Goal: Register for event/course

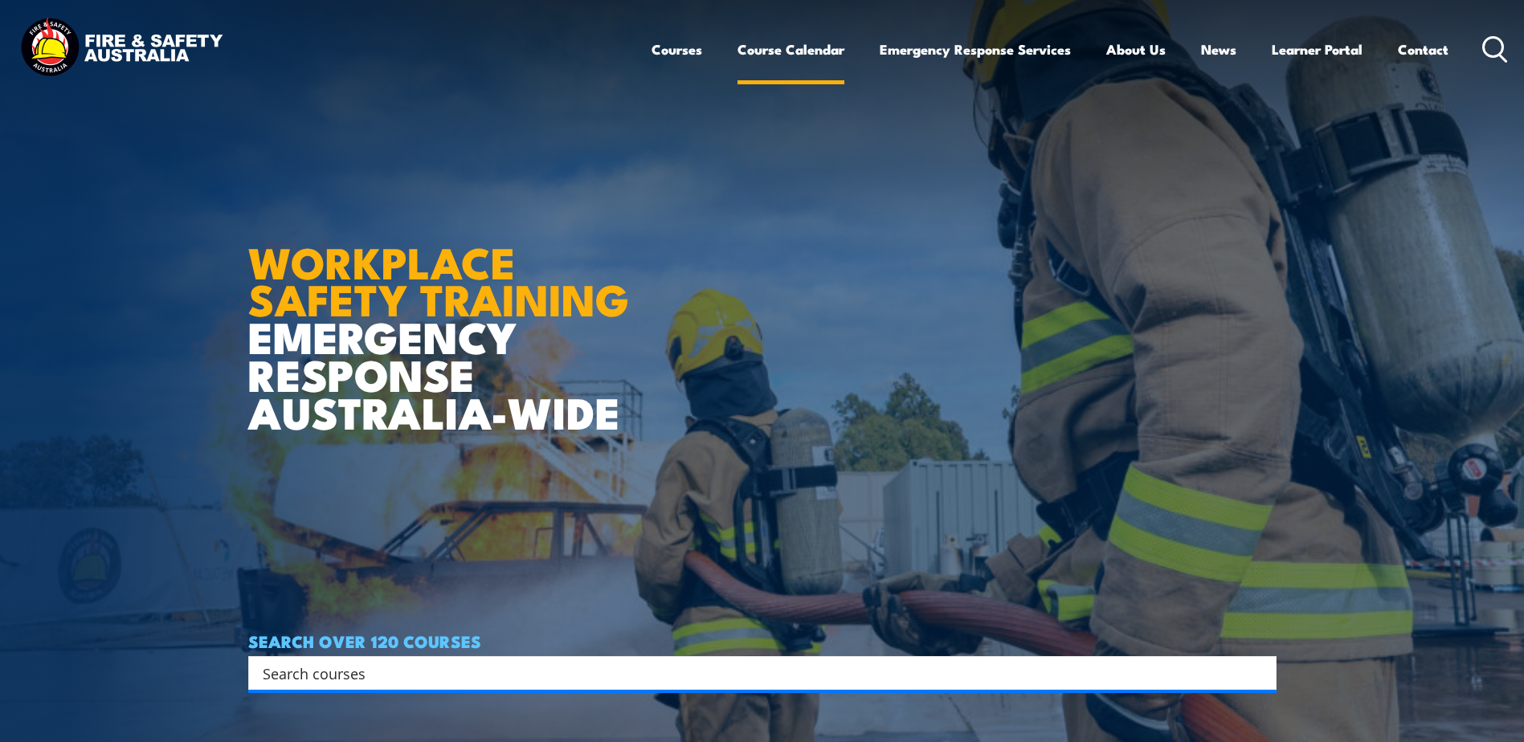
click at [771, 48] on link "Course Calendar" at bounding box center [791, 49] width 107 height 43
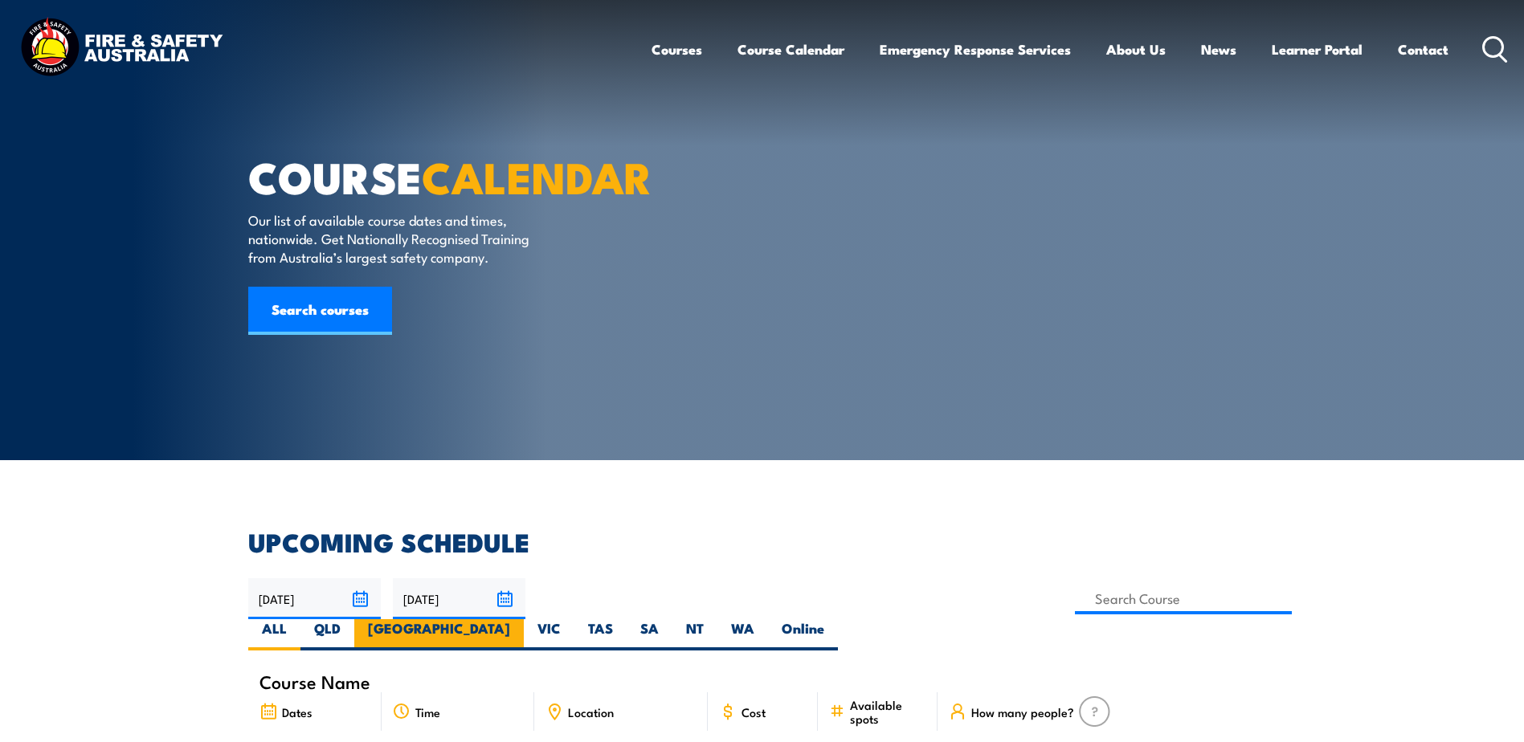
click at [524, 619] on label "NSW" at bounding box center [439, 634] width 170 height 31
click at [521, 619] on input "[GEOGRAPHIC_DATA]" at bounding box center [515, 624] width 10 height 10
radio input "true"
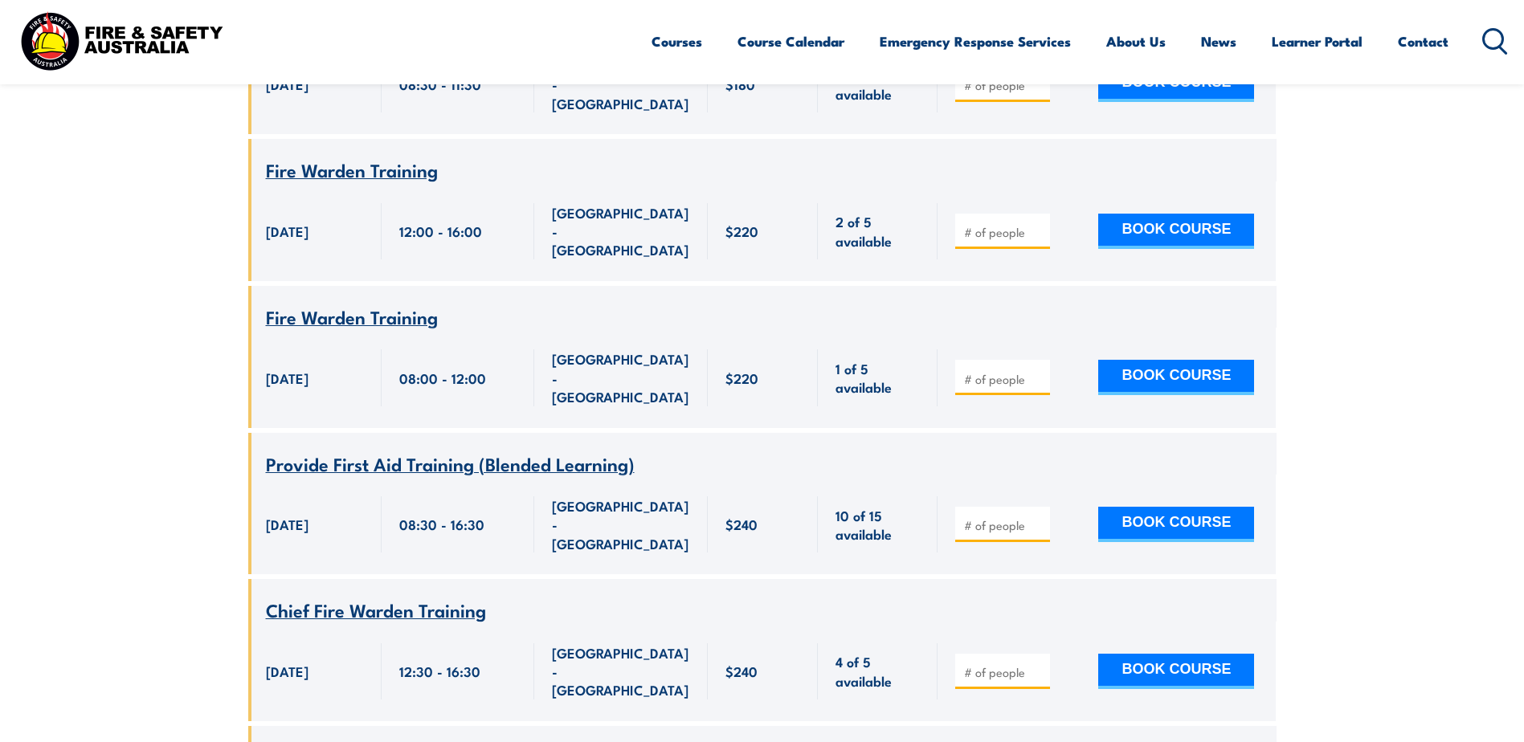
scroll to position [1093, 0]
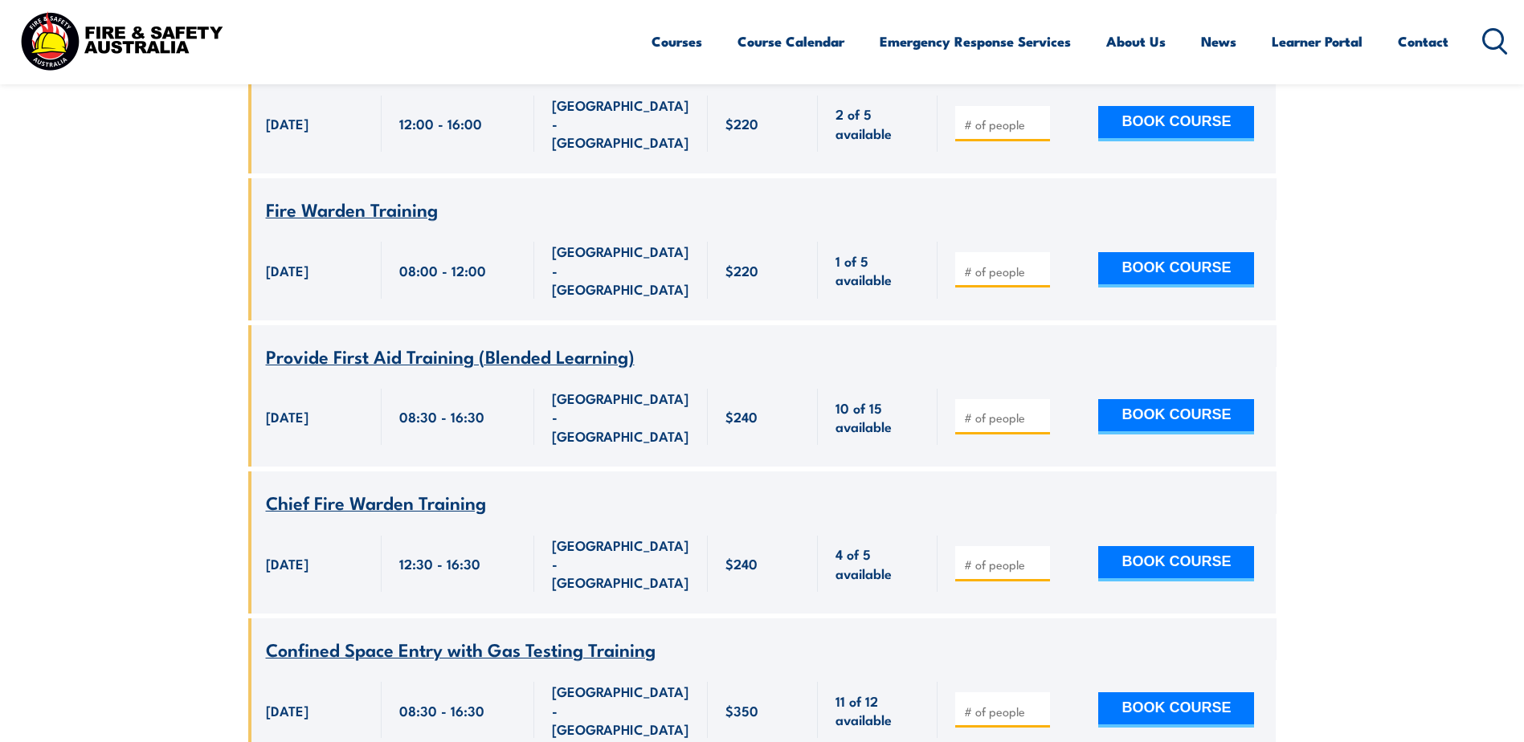
click at [371, 488] on span "Chief Fire Warden Training" at bounding box center [376, 501] width 220 height 27
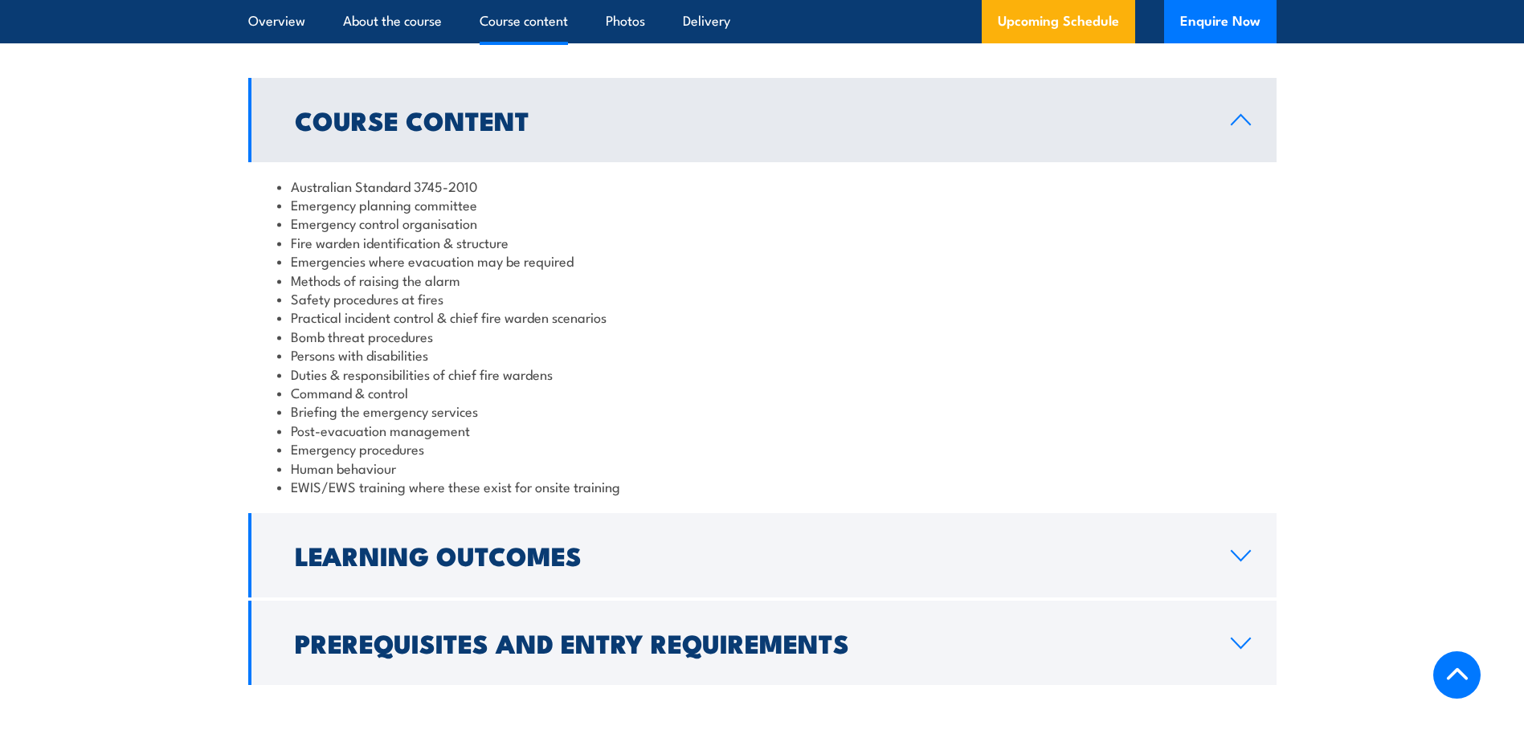
scroll to position [1527, 0]
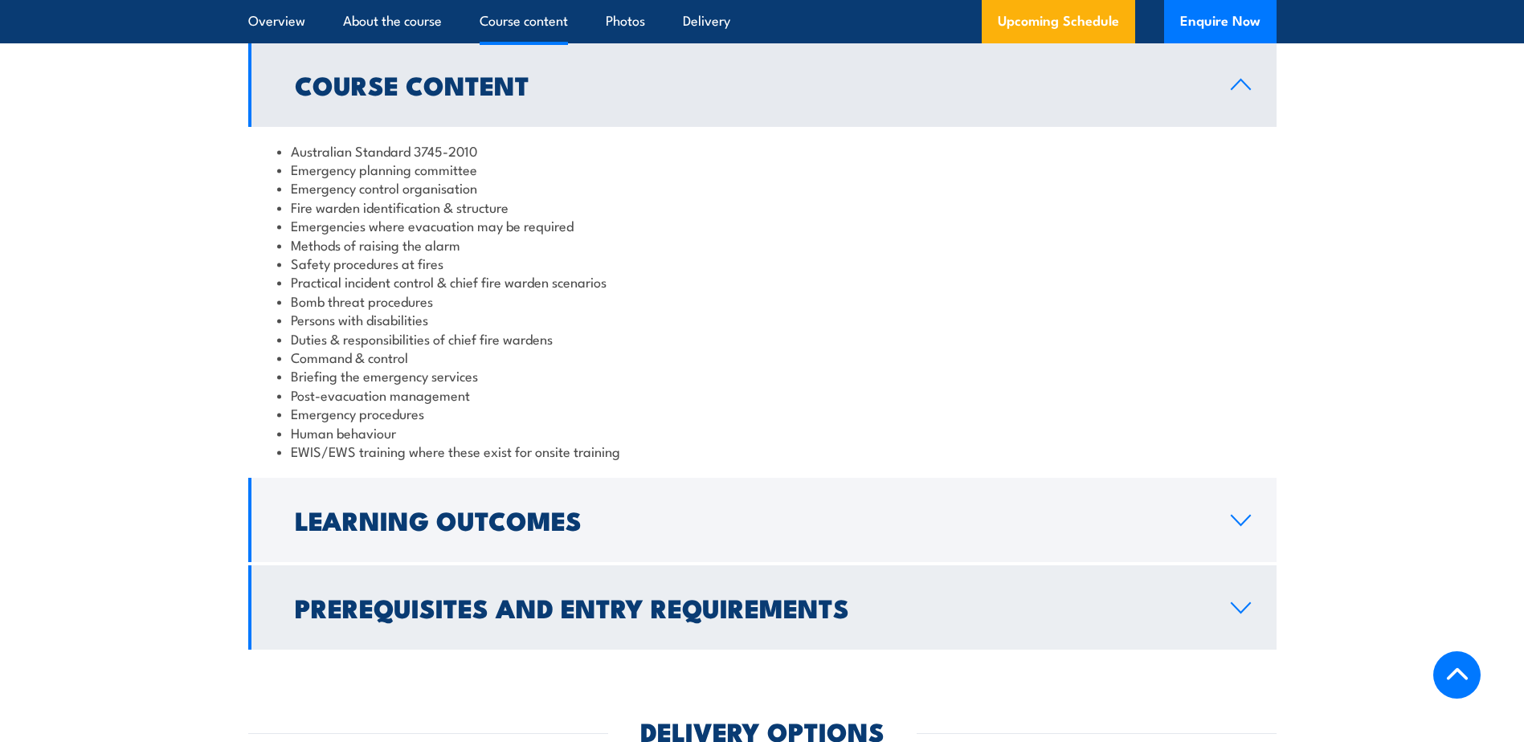
click at [1237, 604] on icon at bounding box center [1241, 608] width 22 height 13
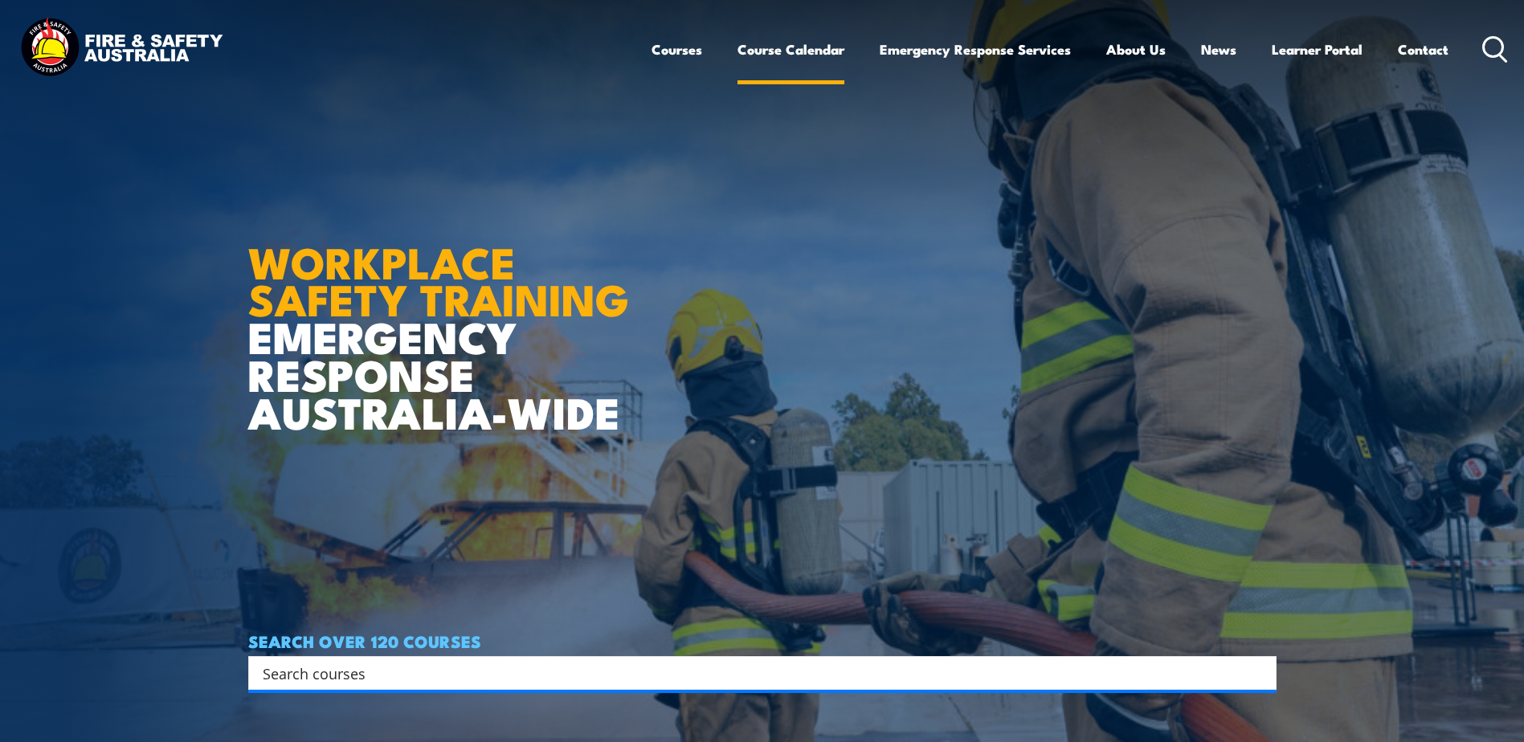
click at [784, 48] on link "Course Calendar" at bounding box center [791, 49] width 107 height 43
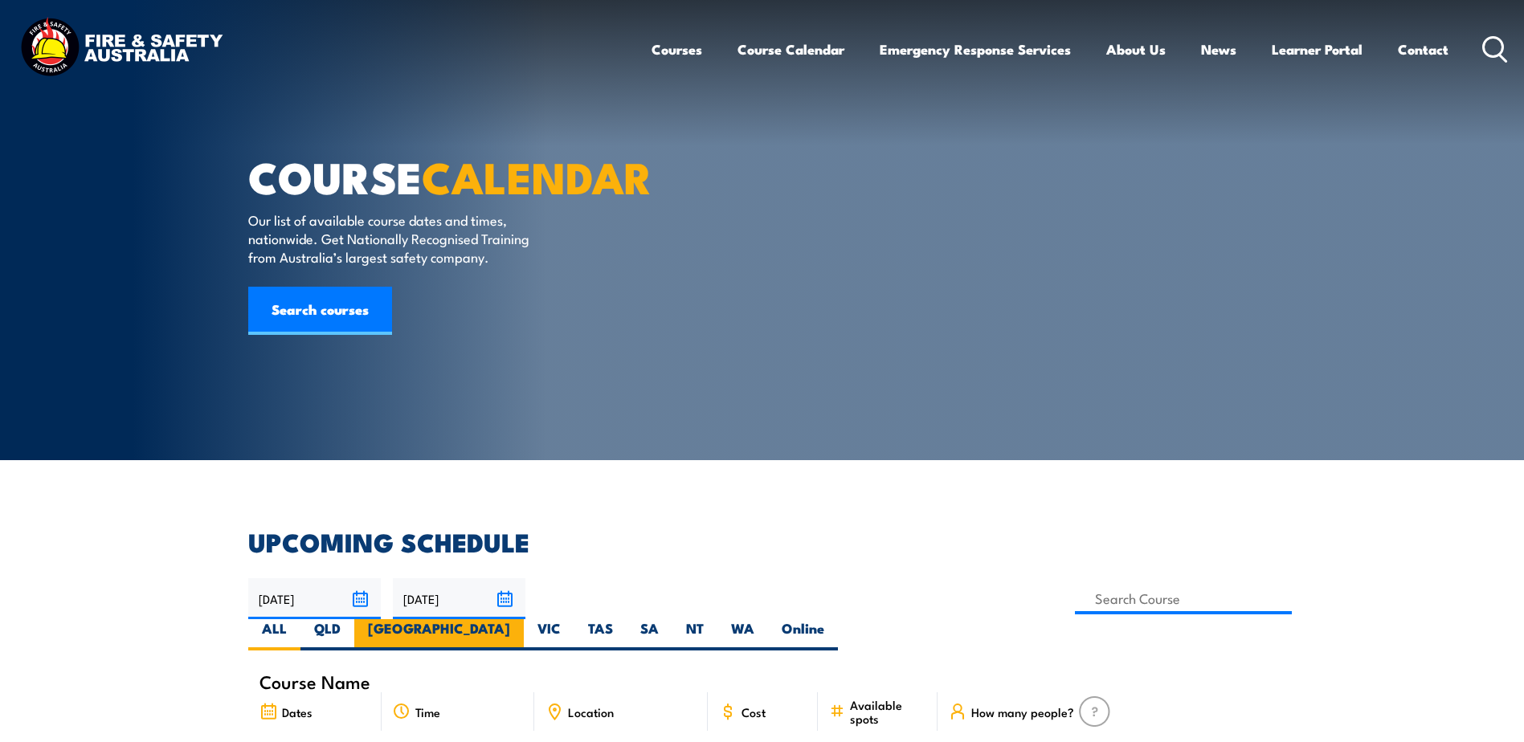
click at [524, 619] on label "NSW" at bounding box center [439, 634] width 170 height 31
click at [521, 619] on input "NSW" at bounding box center [515, 624] width 10 height 10
radio input "true"
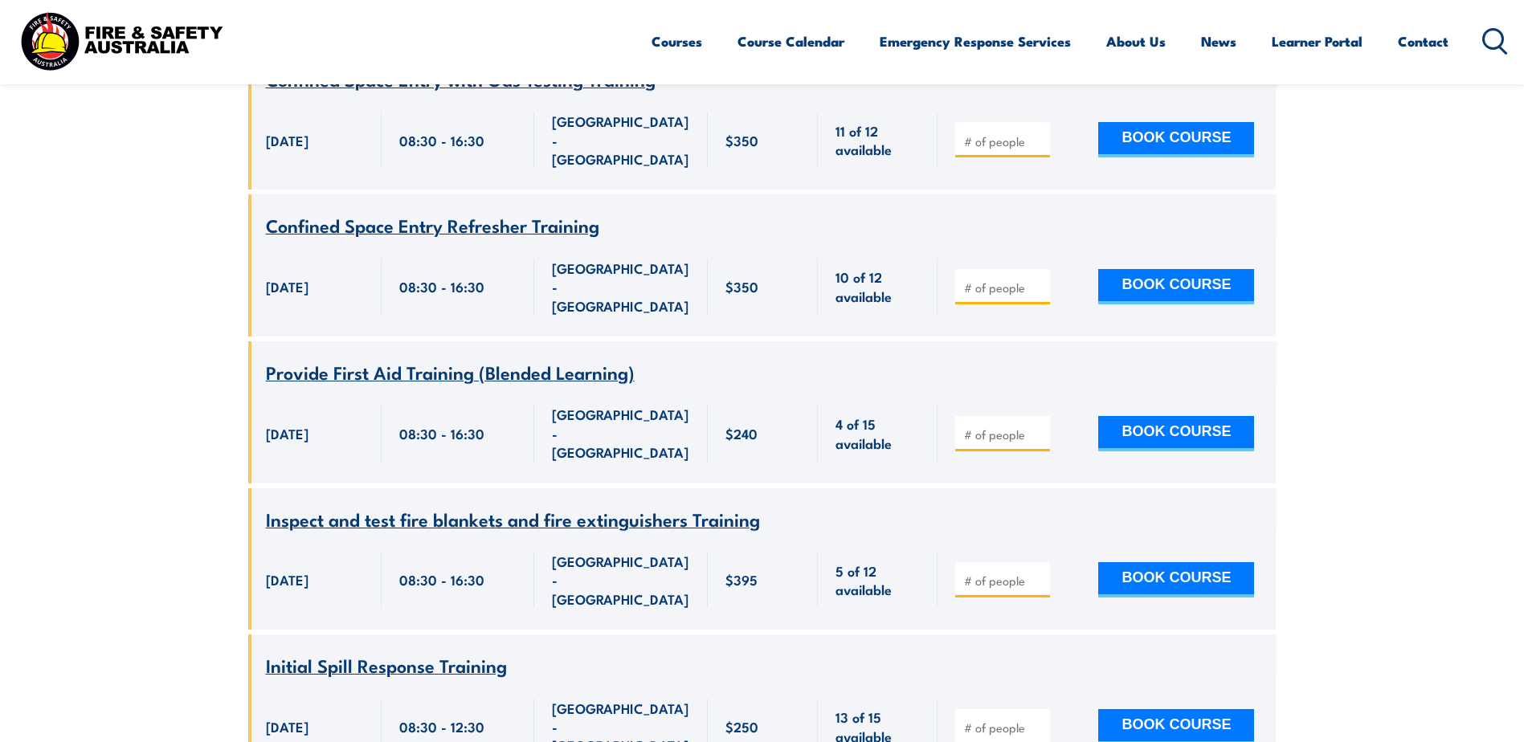
scroll to position [1655, 0]
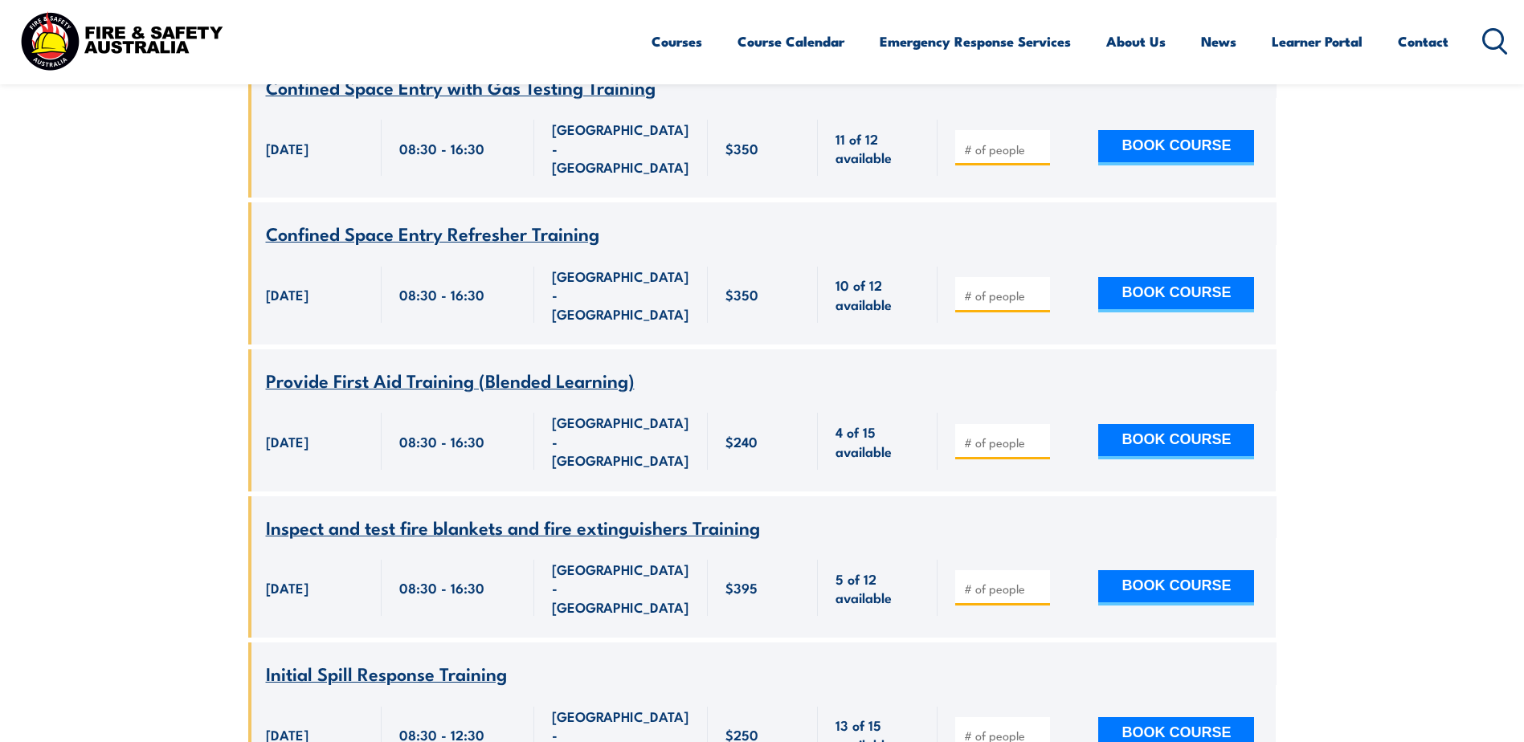
click at [969, 435] on input "number" at bounding box center [1004, 443] width 80 height 16
type input "1"
click at [1037, 435] on input "1" at bounding box center [1004, 443] width 80 height 16
click at [1134, 424] on button "BOOK COURSE" at bounding box center [1176, 441] width 156 height 35
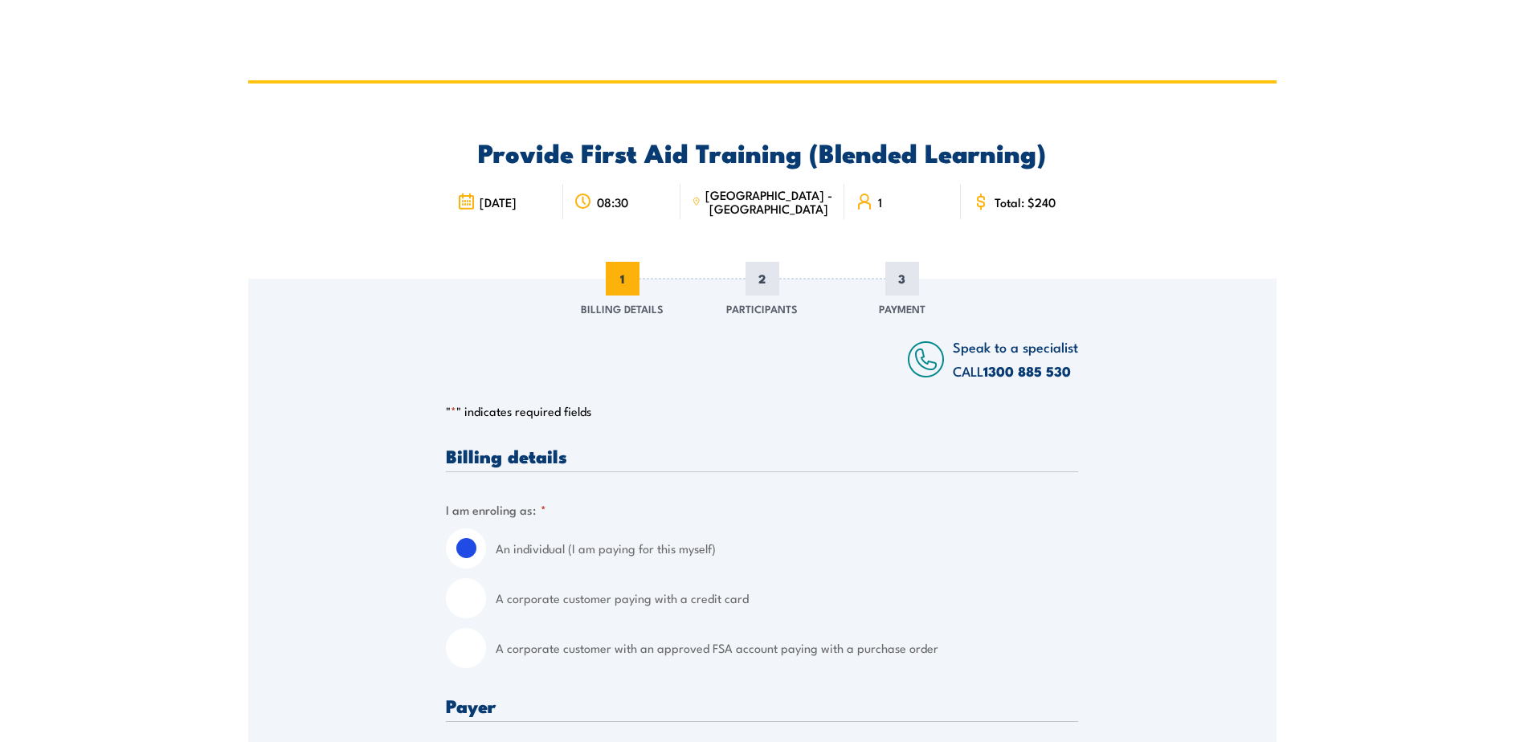
click at [471, 648] on input "A corporate customer with an approved FSA account paying with a purchase order" at bounding box center [466, 648] width 40 height 40
radio input "true"
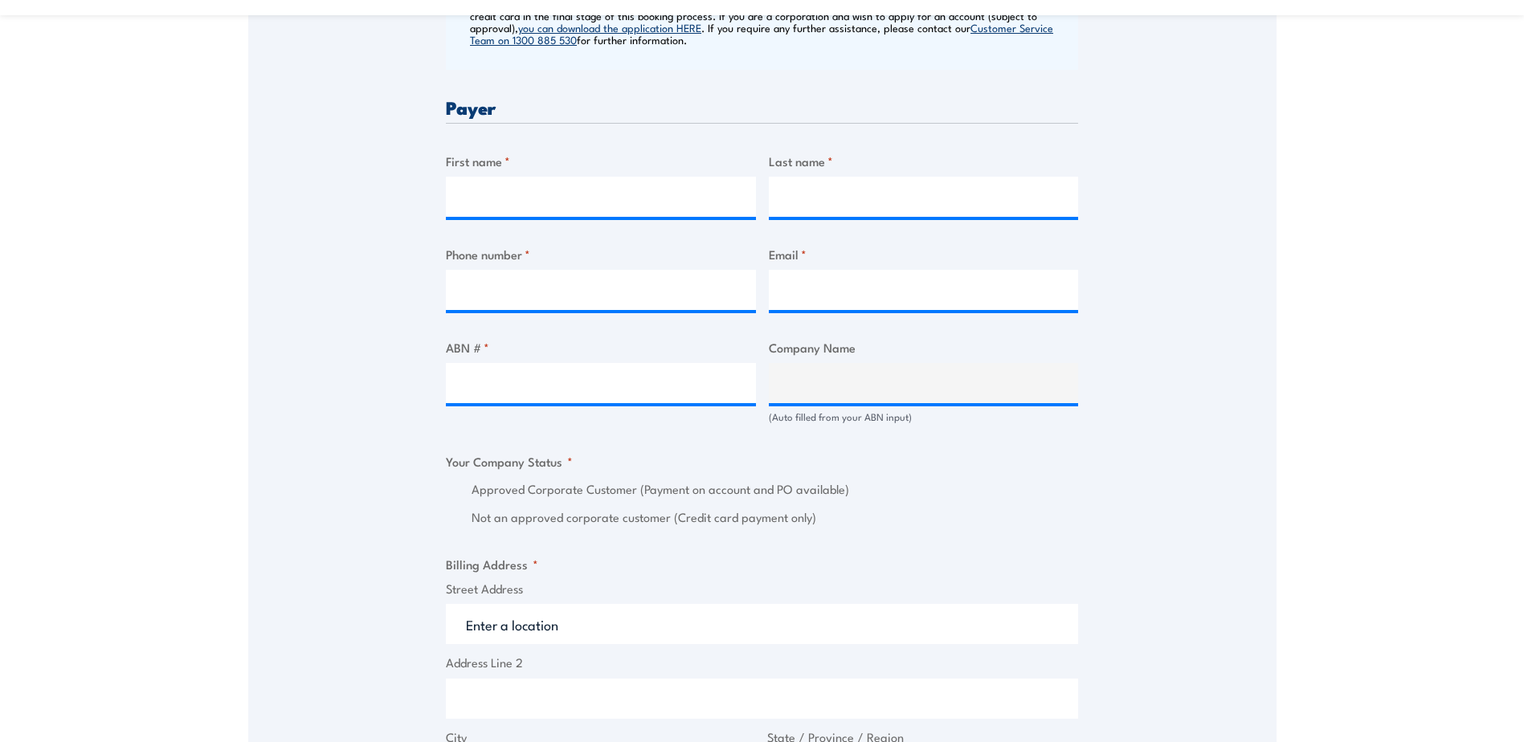
scroll to position [803, 0]
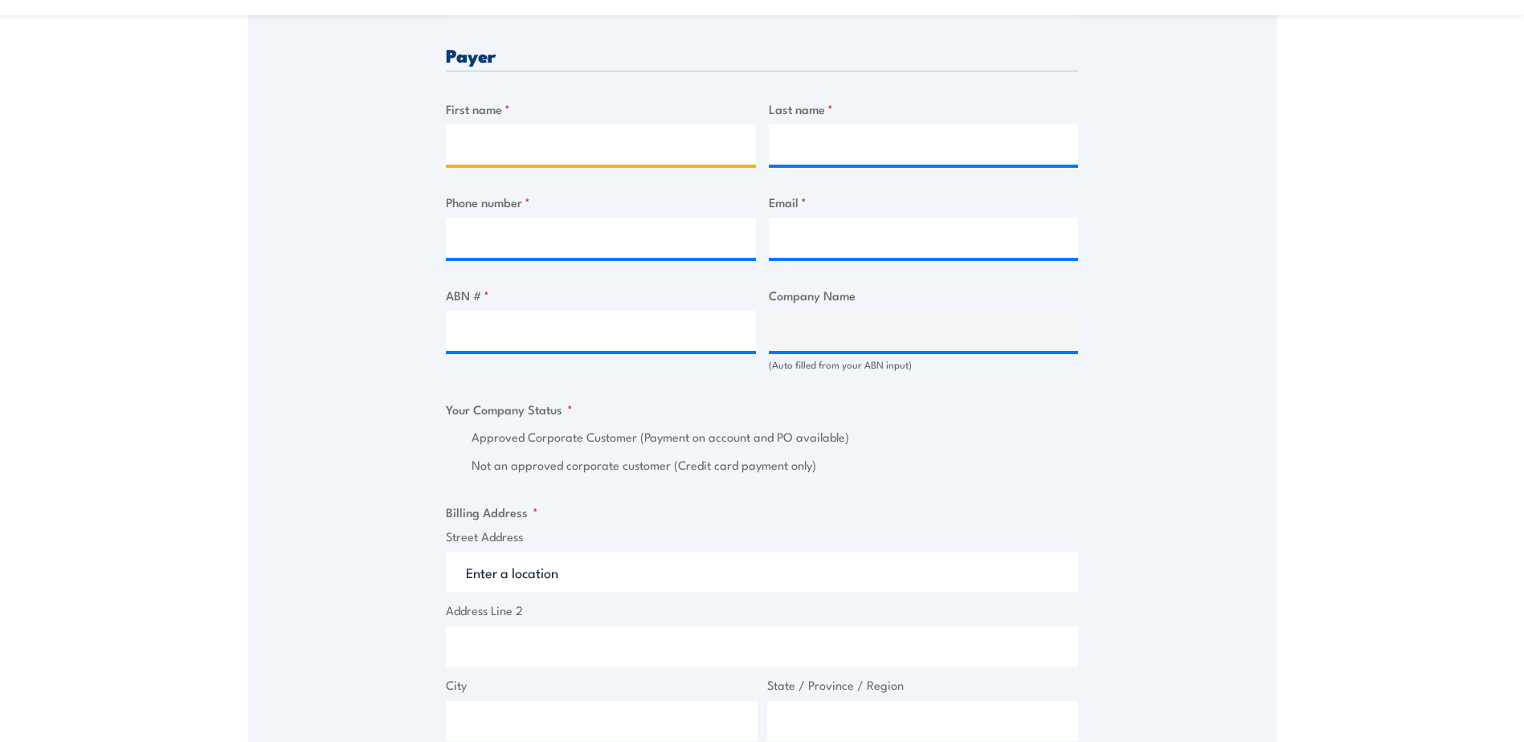
click at [484, 152] on input "First name *" at bounding box center [601, 145] width 310 height 40
type input "[PERSON_NAME]"
type input "rAJPUT"
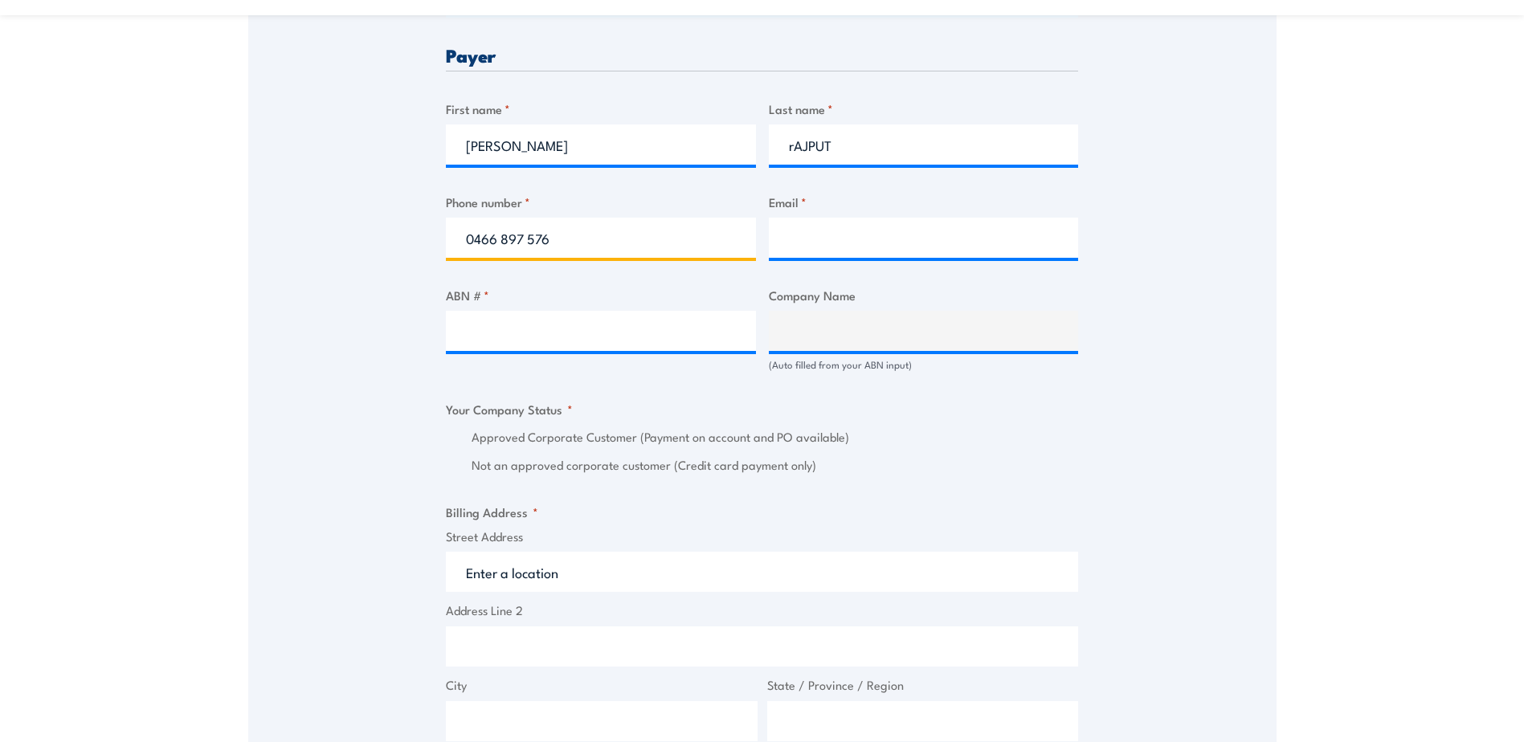
type input "0466 897 576"
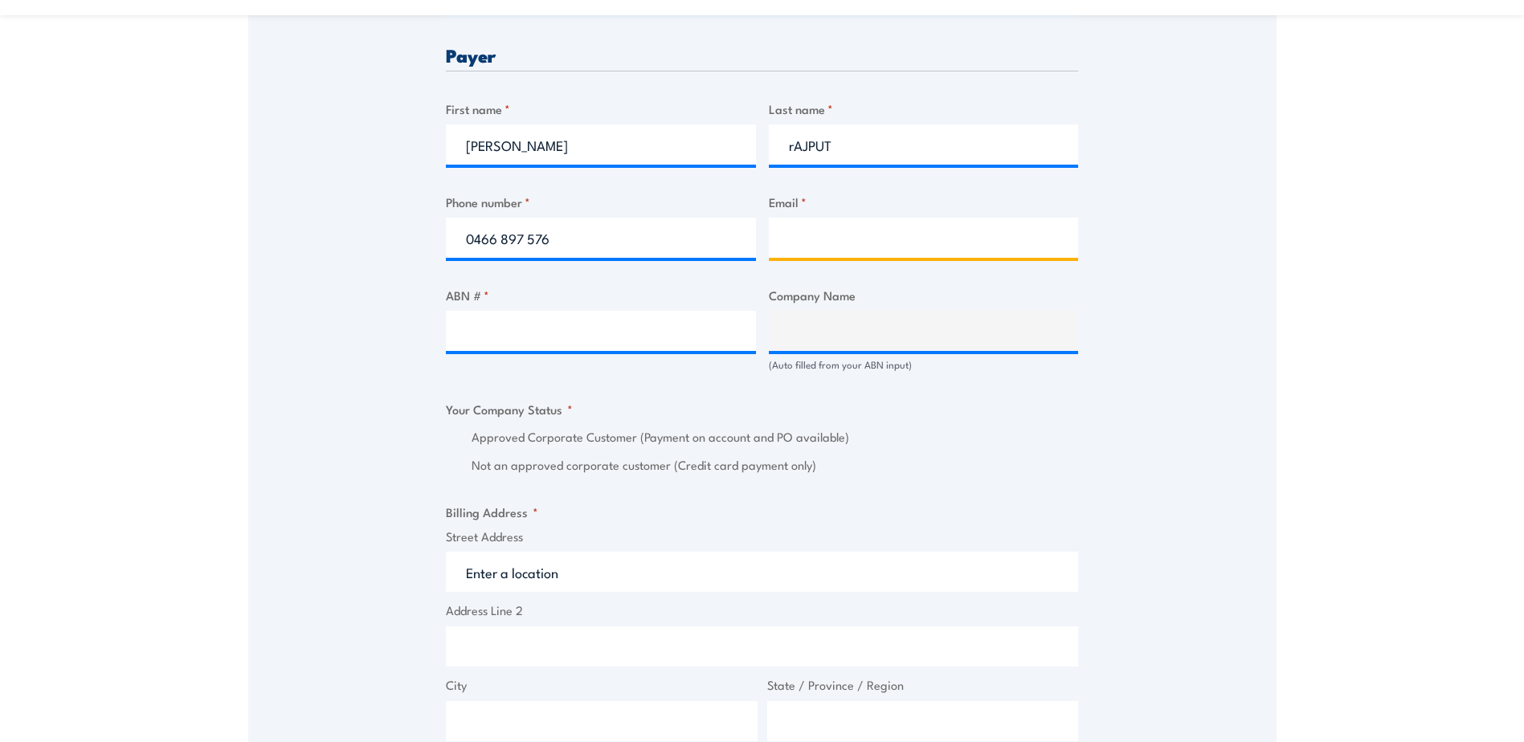
click at [801, 243] on input "Email *" at bounding box center [924, 238] width 310 height 40
click at [789, 244] on input "Email *" at bounding box center [924, 238] width 310 height 40
type input "P"
click at [812, 239] on input "Email *" at bounding box center [924, 238] width 310 height 40
paste input "[EMAIL_ADDRESS][DOMAIN_NAME]"
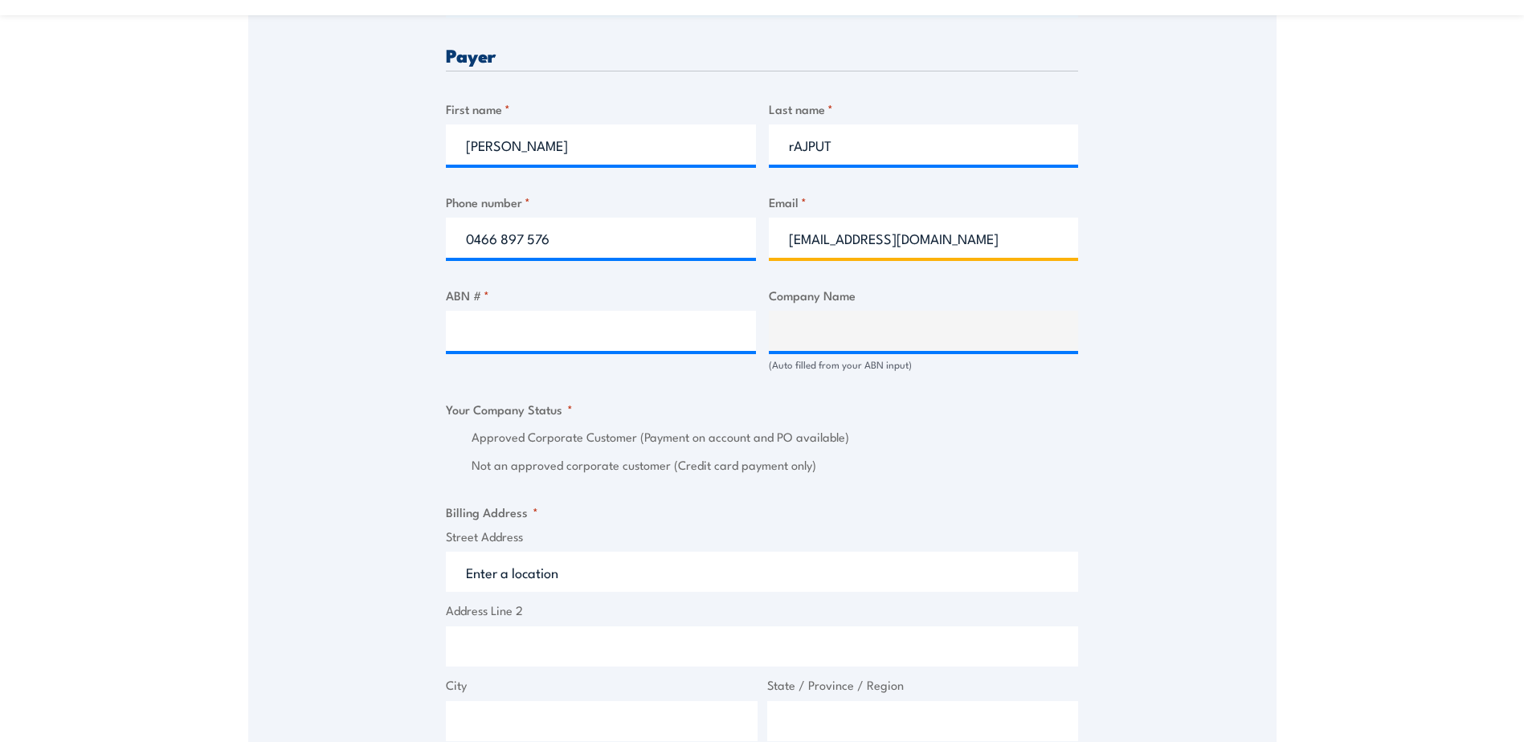
type input "[EMAIL_ADDRESS][DOMAIN_NAME]"
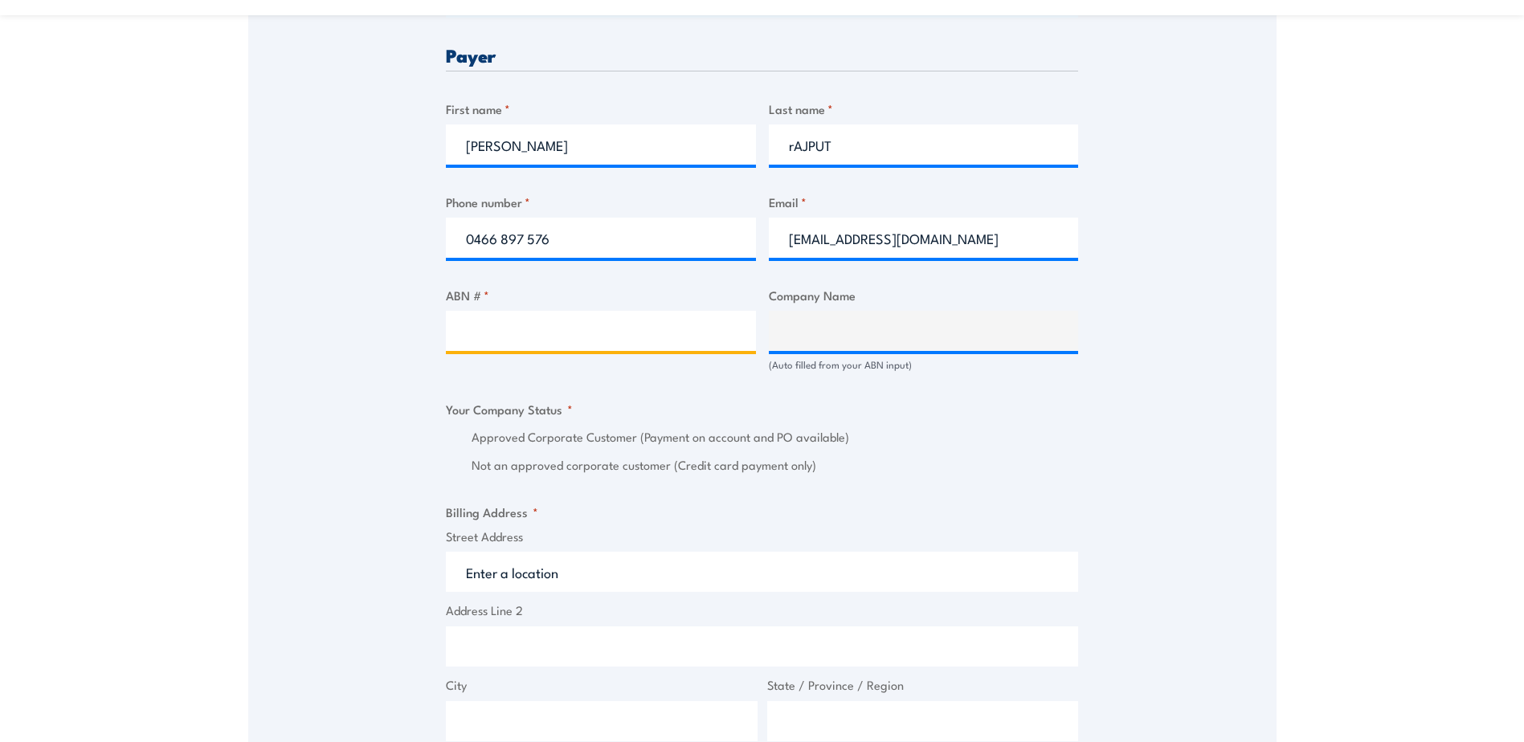
click at [501, 327] on input "ABN # *" at bounding box center [601, 331] width 310 height 40
type input "75 000 410 211"
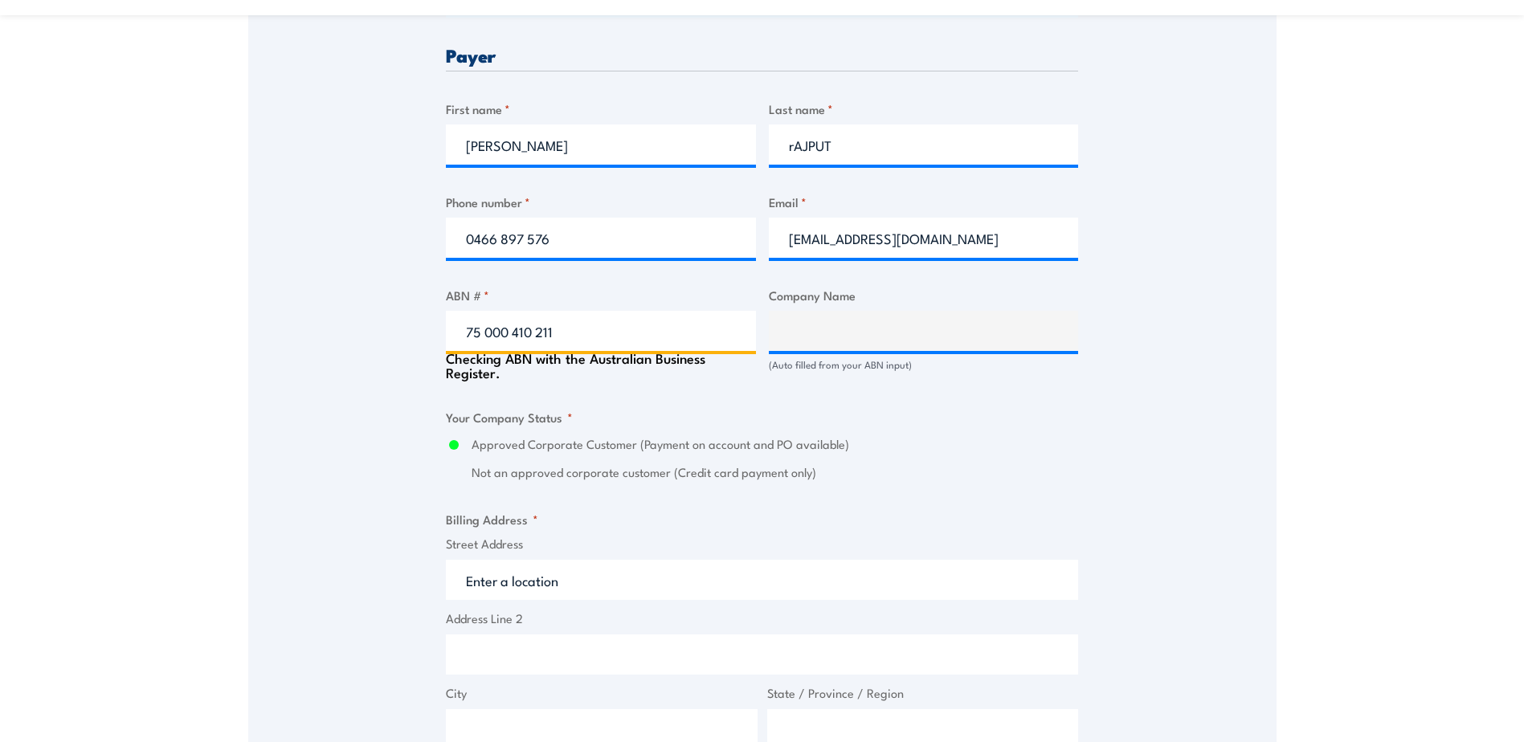
type input "SCHENKER AUSTRALIA PTY LTD"
radio input "true"
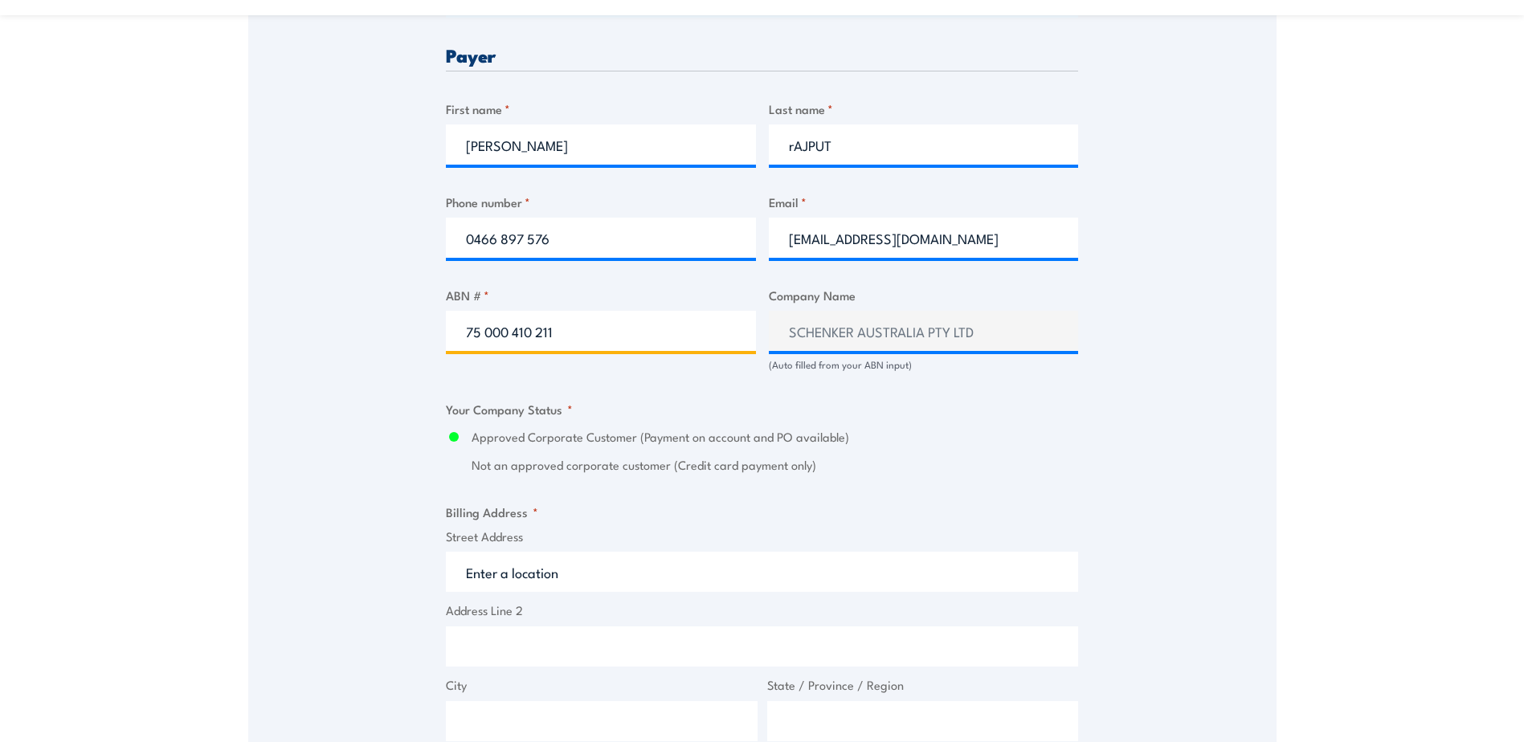
type input "75 000 410 211"
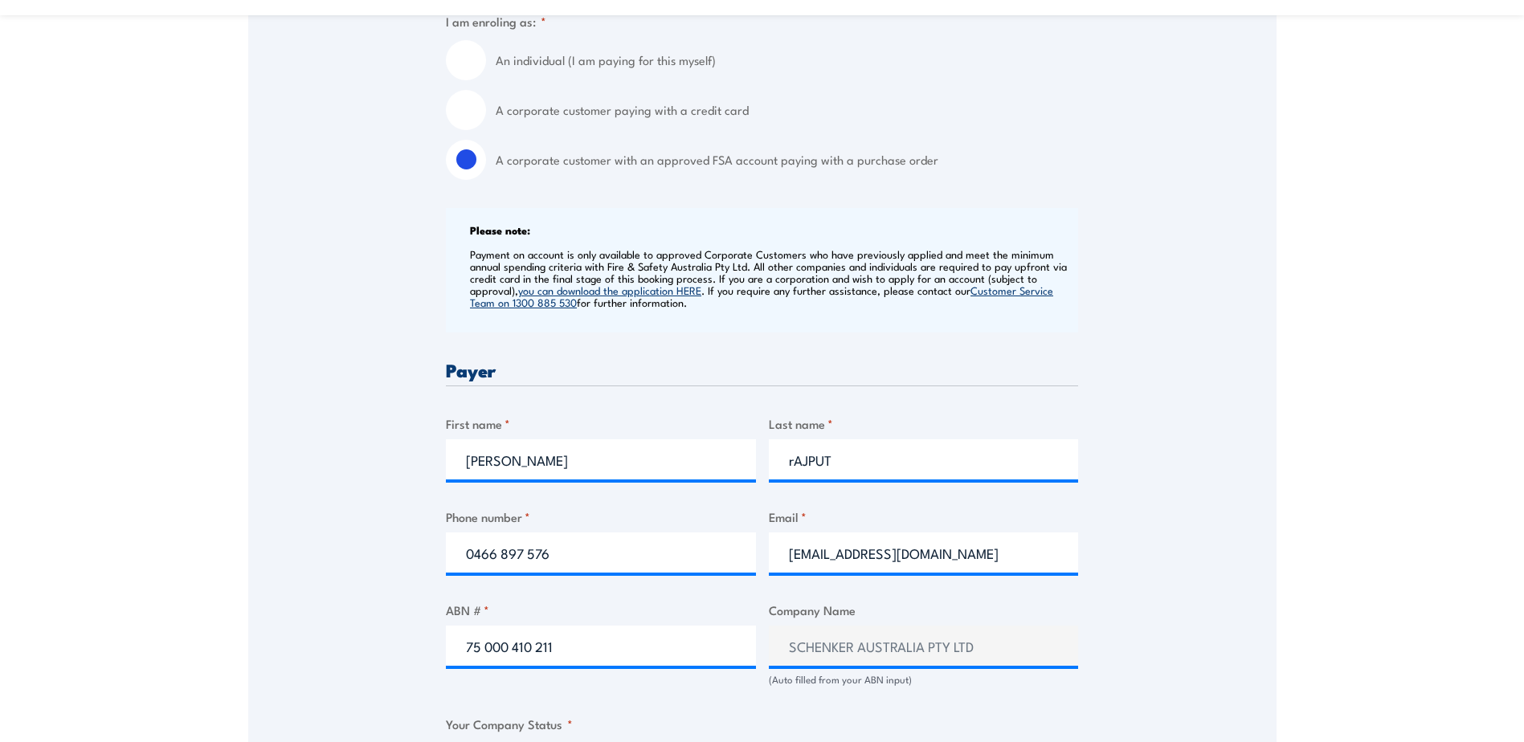
scroll to position [562, 0]
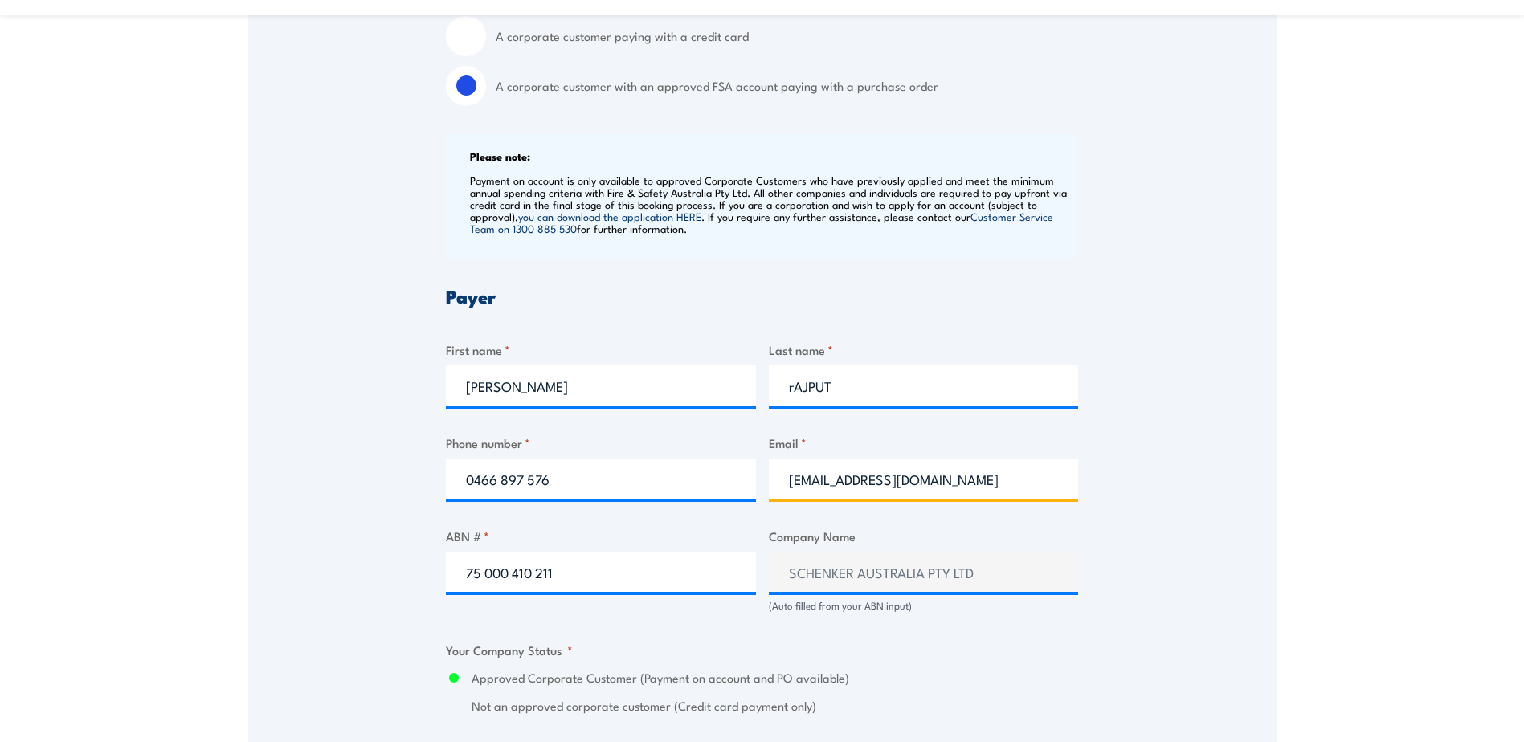
drag, startPoint x: 939, startPoint y: 478, endPoint x: 539, endPoint y: 378, distance: 412.5
click at [539, 378] on div "Billing details I am enroling as: * An individual (I am paying for this myself)…" at bounding box center [762, 725] width 632 height 1682
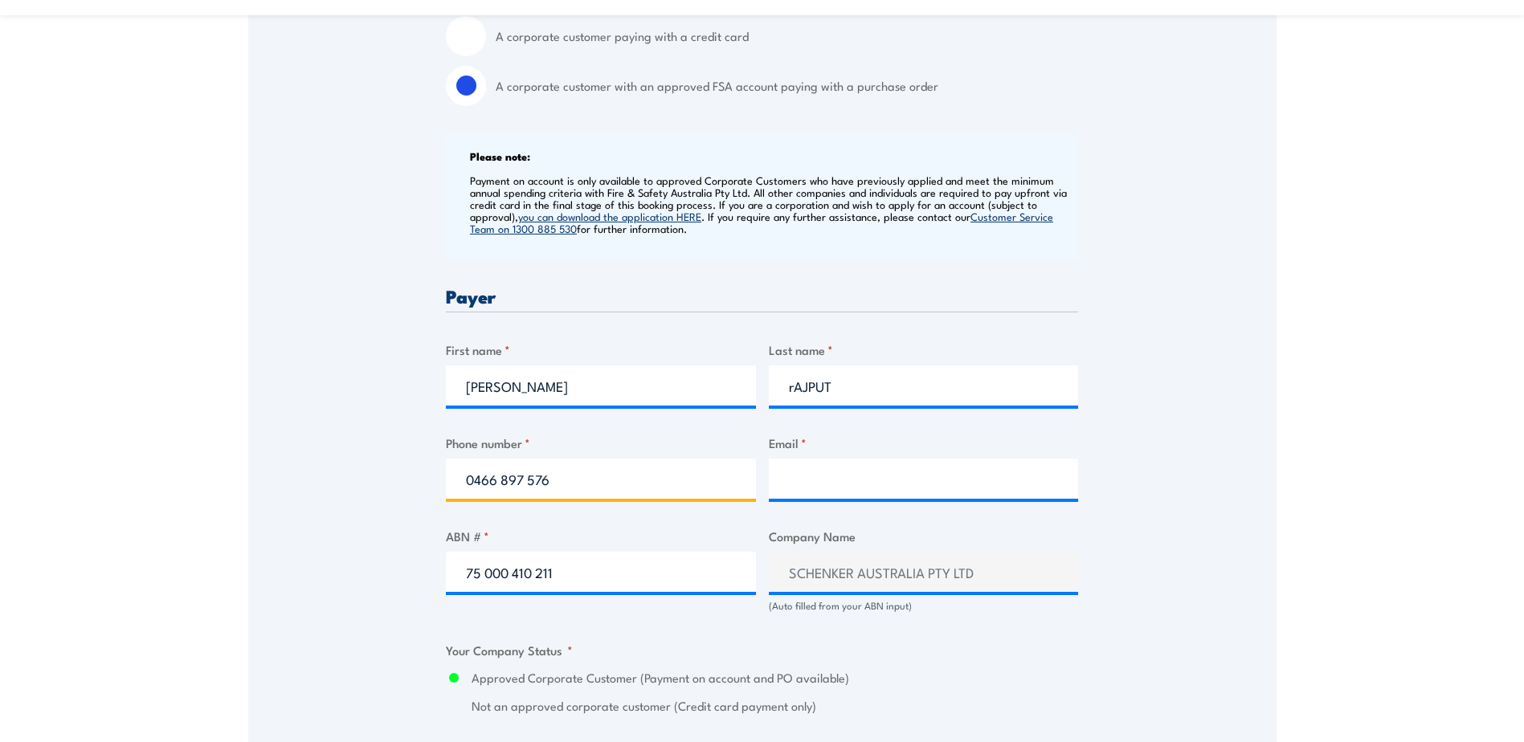
drag, startPoint x: 567, startPoint y: 487, endPoint x: 431, endPoint y: 480, distance: 136.0
click at [431, 480] on div "Speak to a specialist CALL [PHONE_NUMBER] CALL [PHONE_NUMBER] " * " indicates r…" at bounding box center [762, 644] width 1028 height 1856
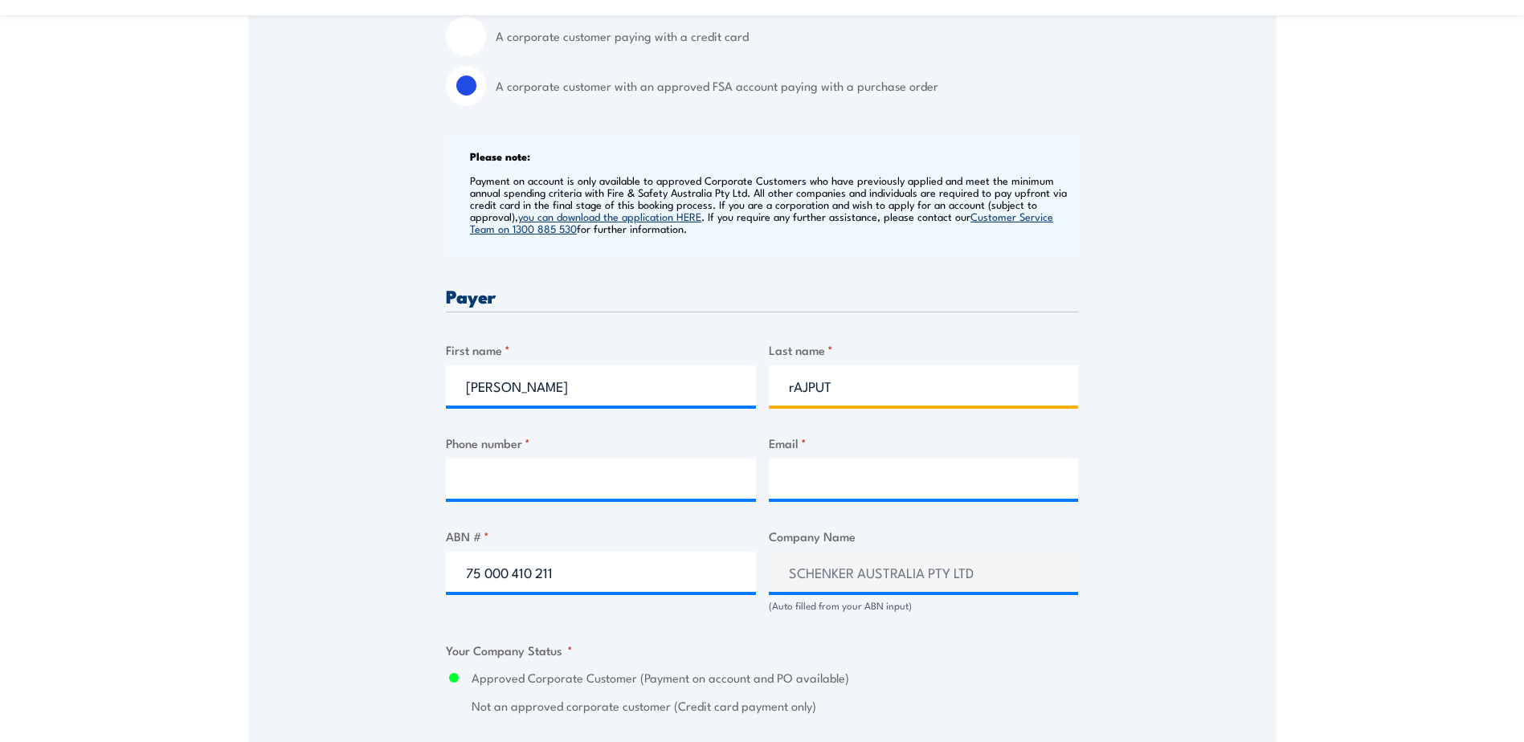
drag, startPoint x: 845, startPoint y: 390, endPoint x: 775, endPoint y: 390, distance: 69.9
click at [775, 390] on input "rAJPUT" at bounding box center [924, 386] width 310 height 40
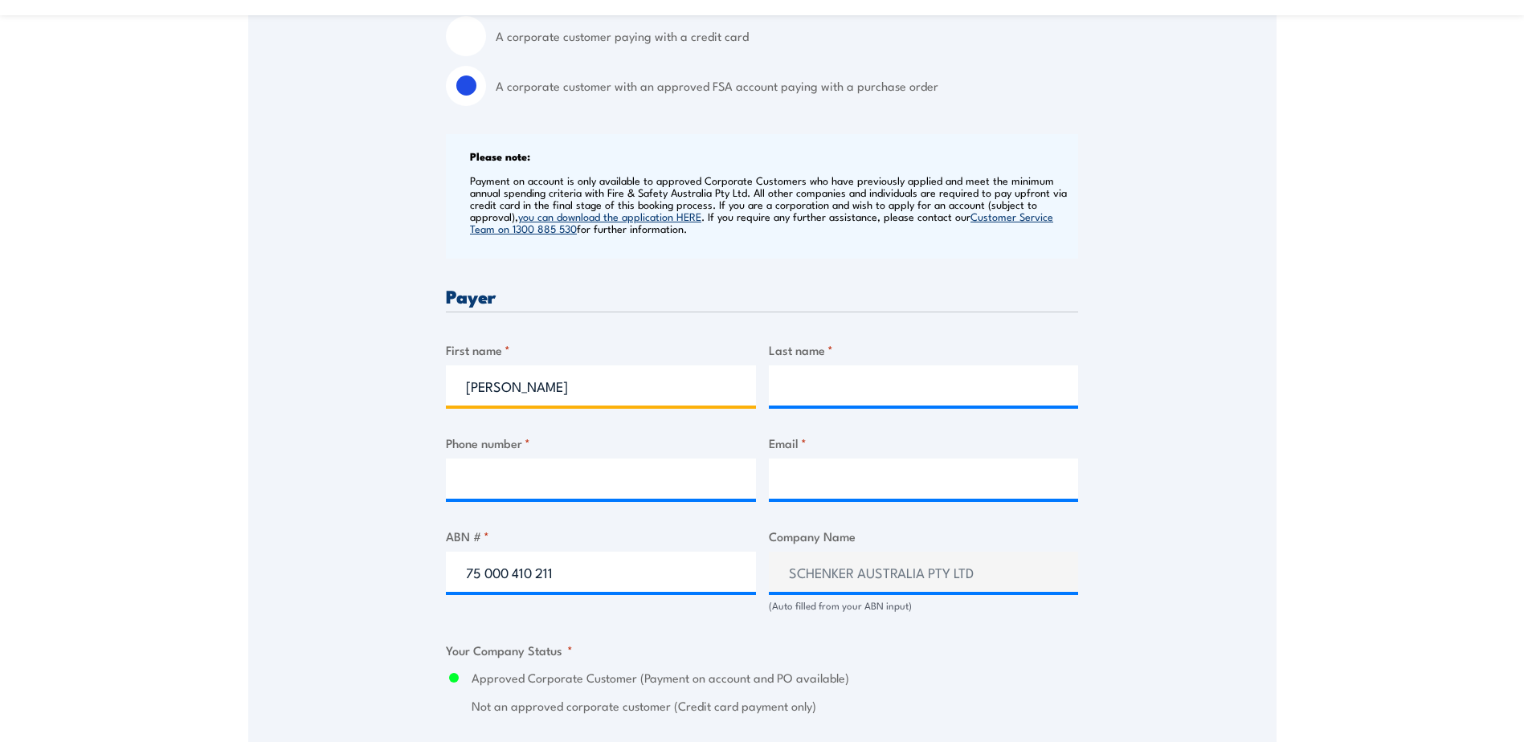
drag, startPoint x: 567, startPoint y: 386, endPoint x: 447, endPoint y: 395, distance: 120.8
click at [447, 395] on input "[PERSON_NAME]" at bounding box center [601, 386] width 310 height 40
type input "[PERSON_NAME]"
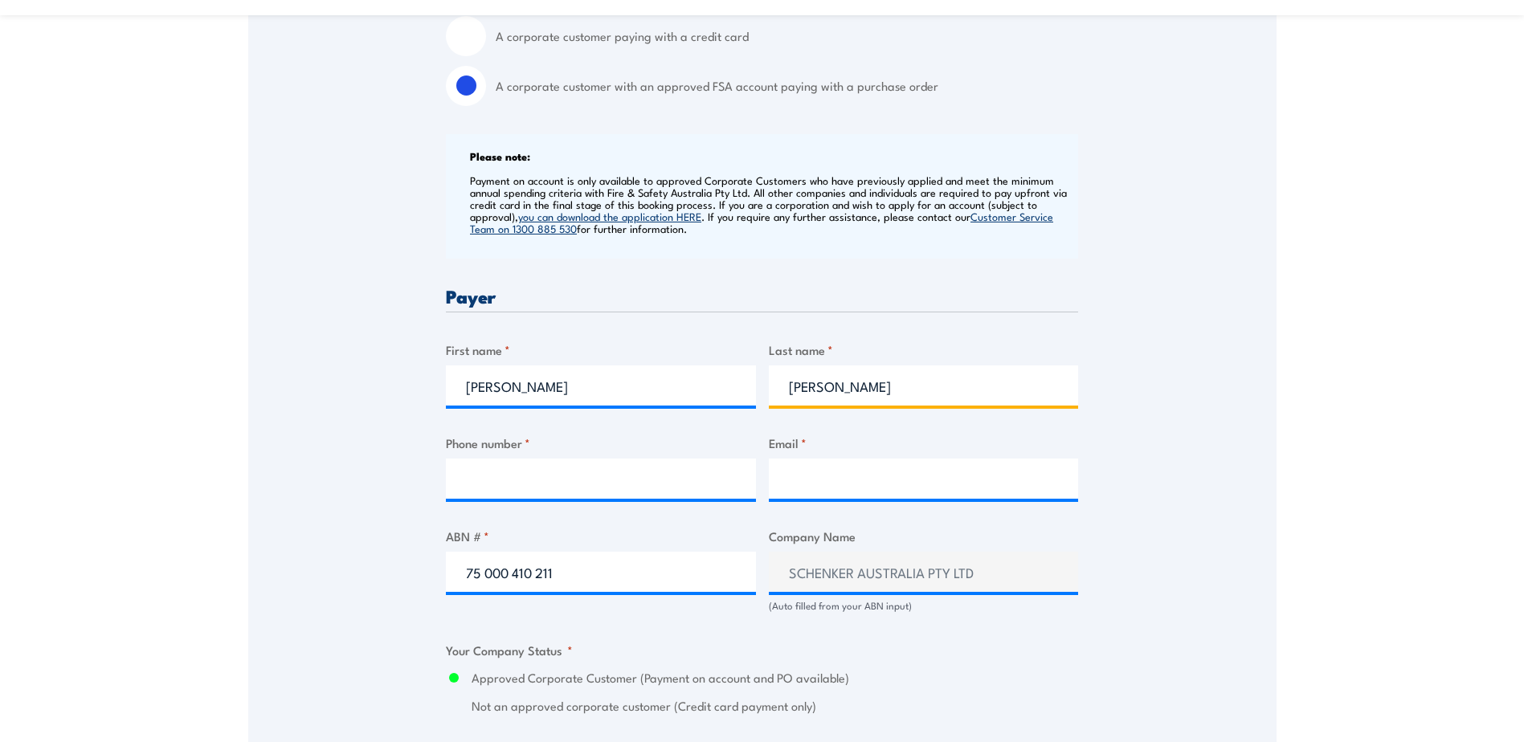
type input "[PERSON_NAME]"
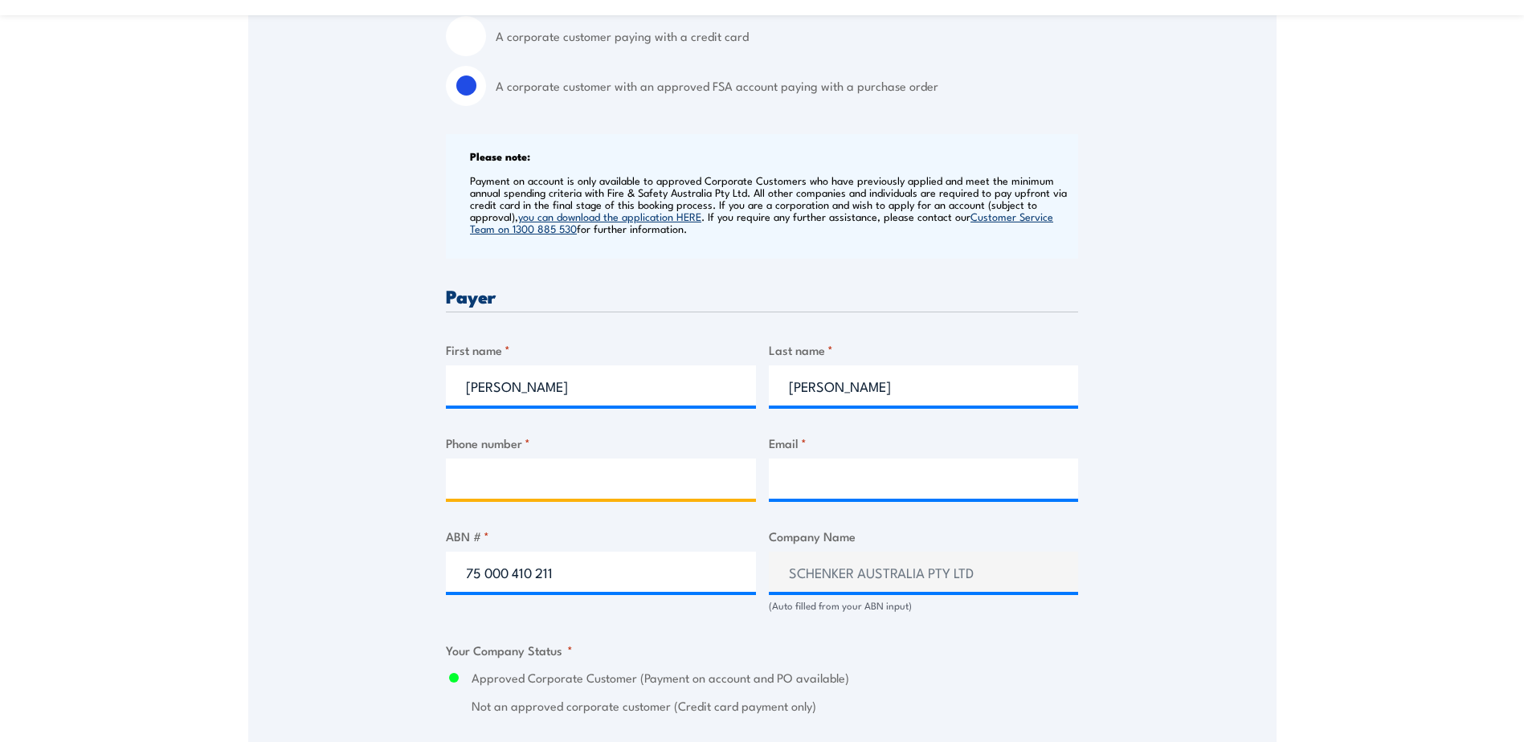
click at [482, 484] on input "Phone number *" at bounding box center [601, 479] width 310 height 40
type input "0415 656 995"
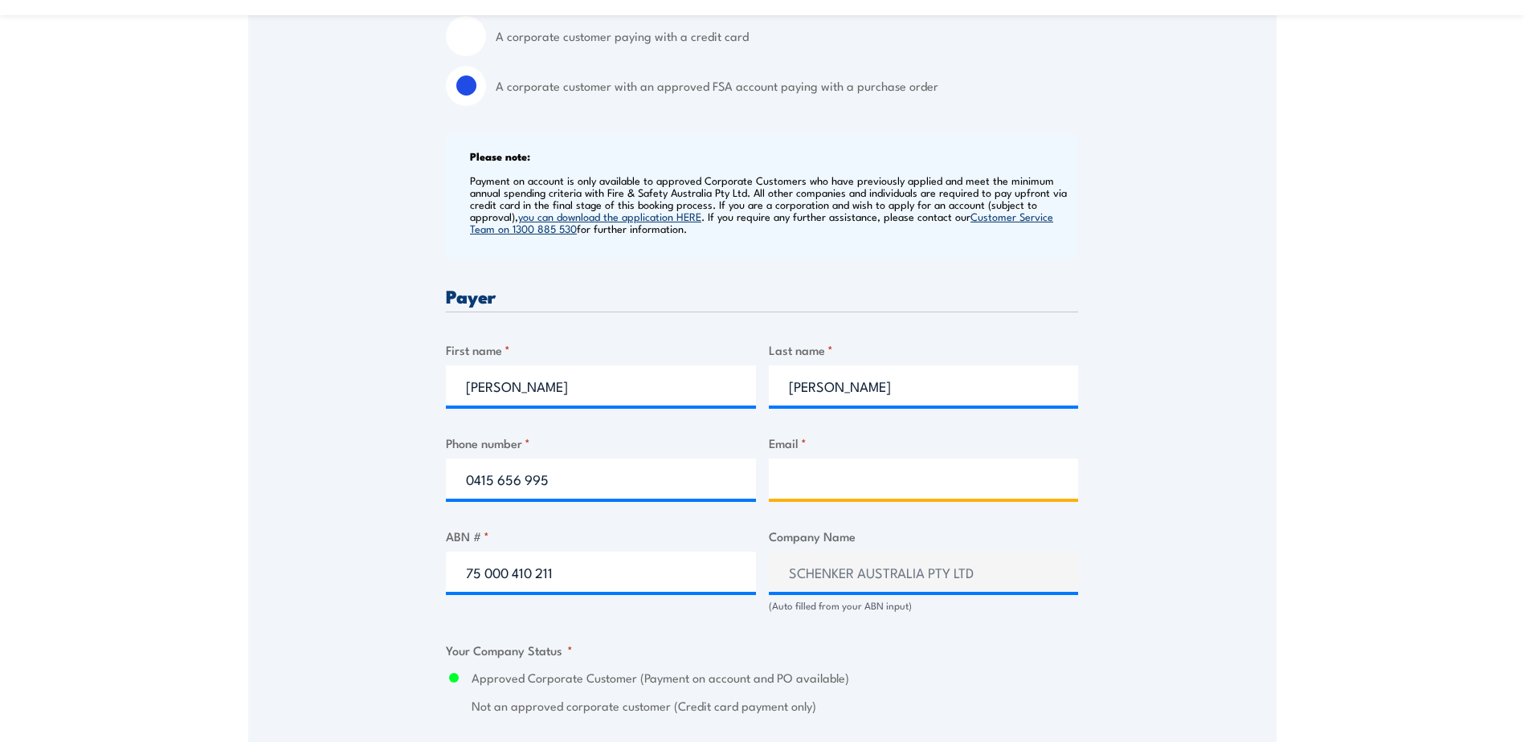
click at [823, 484] on input "Email *" at bounding box center [924, 479] width 310 height 40
type input "[PERSON_NAME][EMAIL_ADDRESS][PERSON_NAME][DOMAIN_NAME]"
click at [944, 629] on div "Billing details I am enroling as: * An individual (I am paying for this myself)…" at bounding box center [762, 725] width 632 height 1682
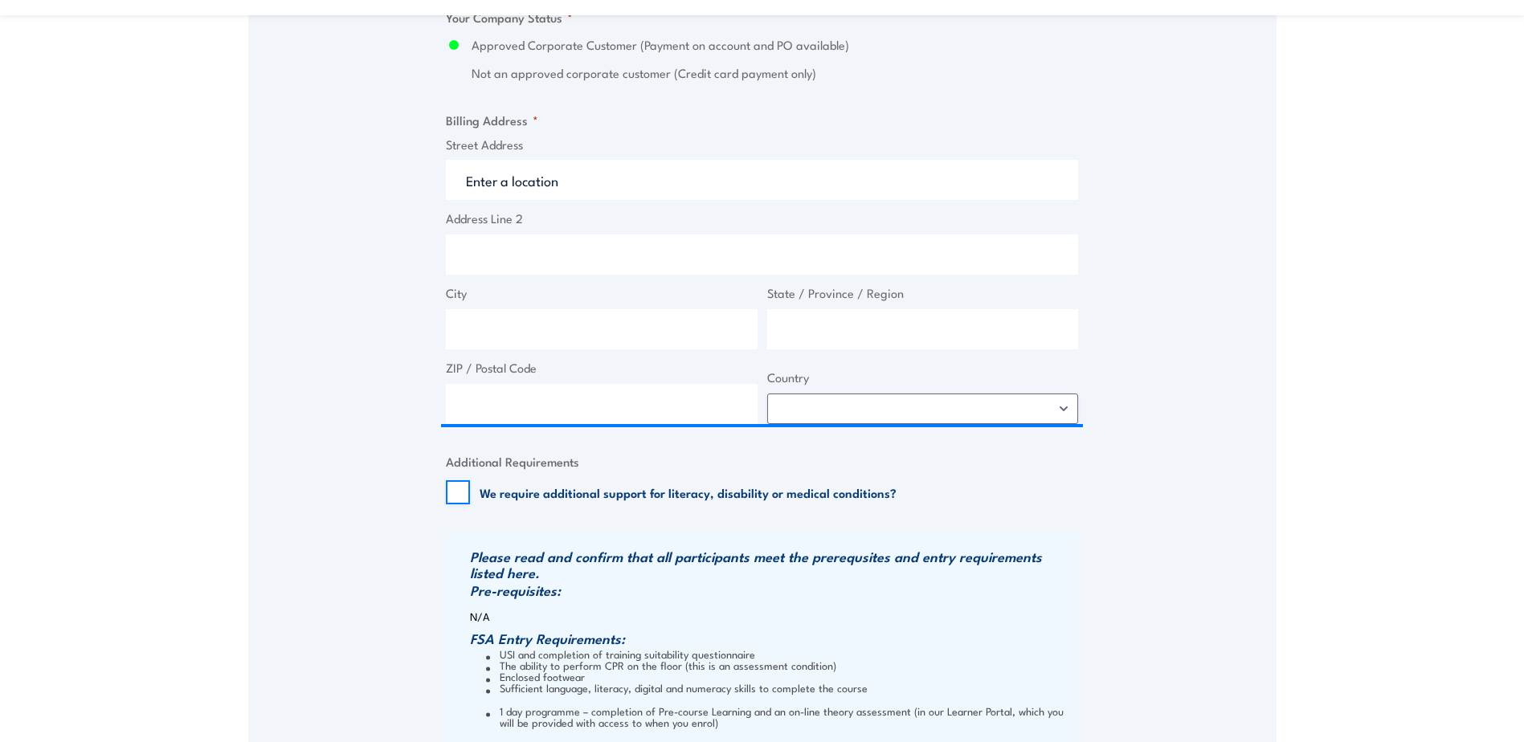
scroll to position [1205, 0]
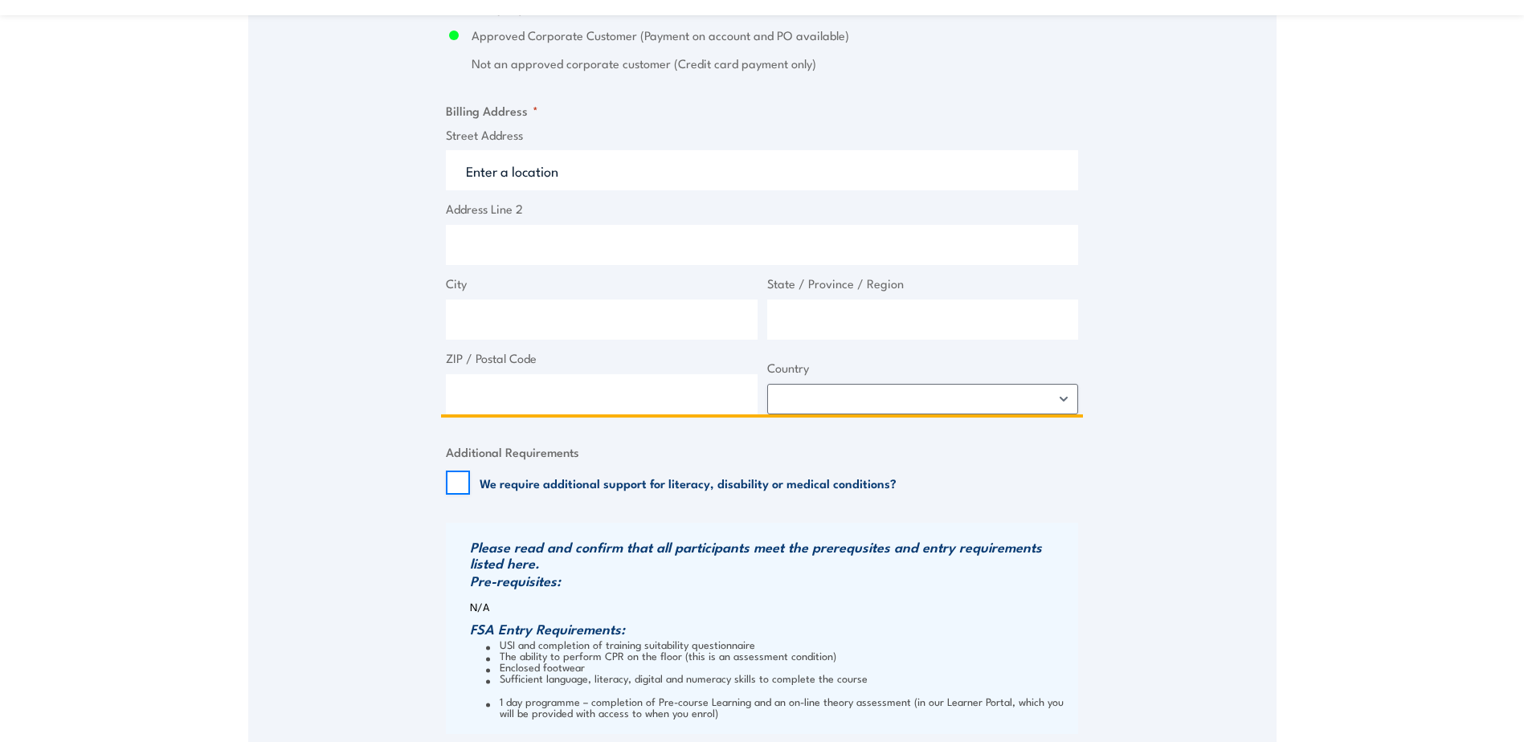
click at [559, 172] on input "Street Address" at bounding box center [762, 170] width 632 height 40
type input "[STREET_ADDRESS]"
type input "[GEOGRAPHIC_DATA]"
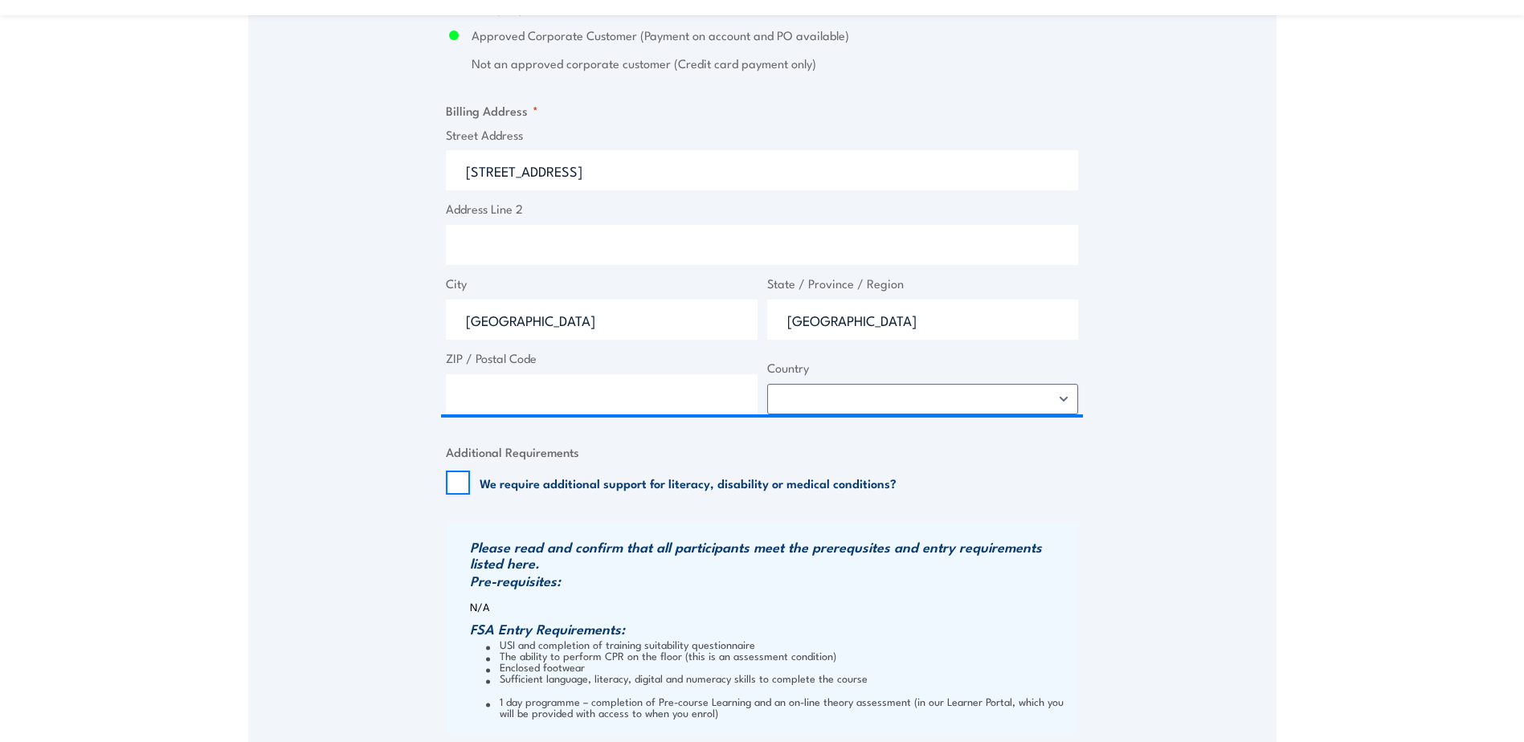
type input "2766"
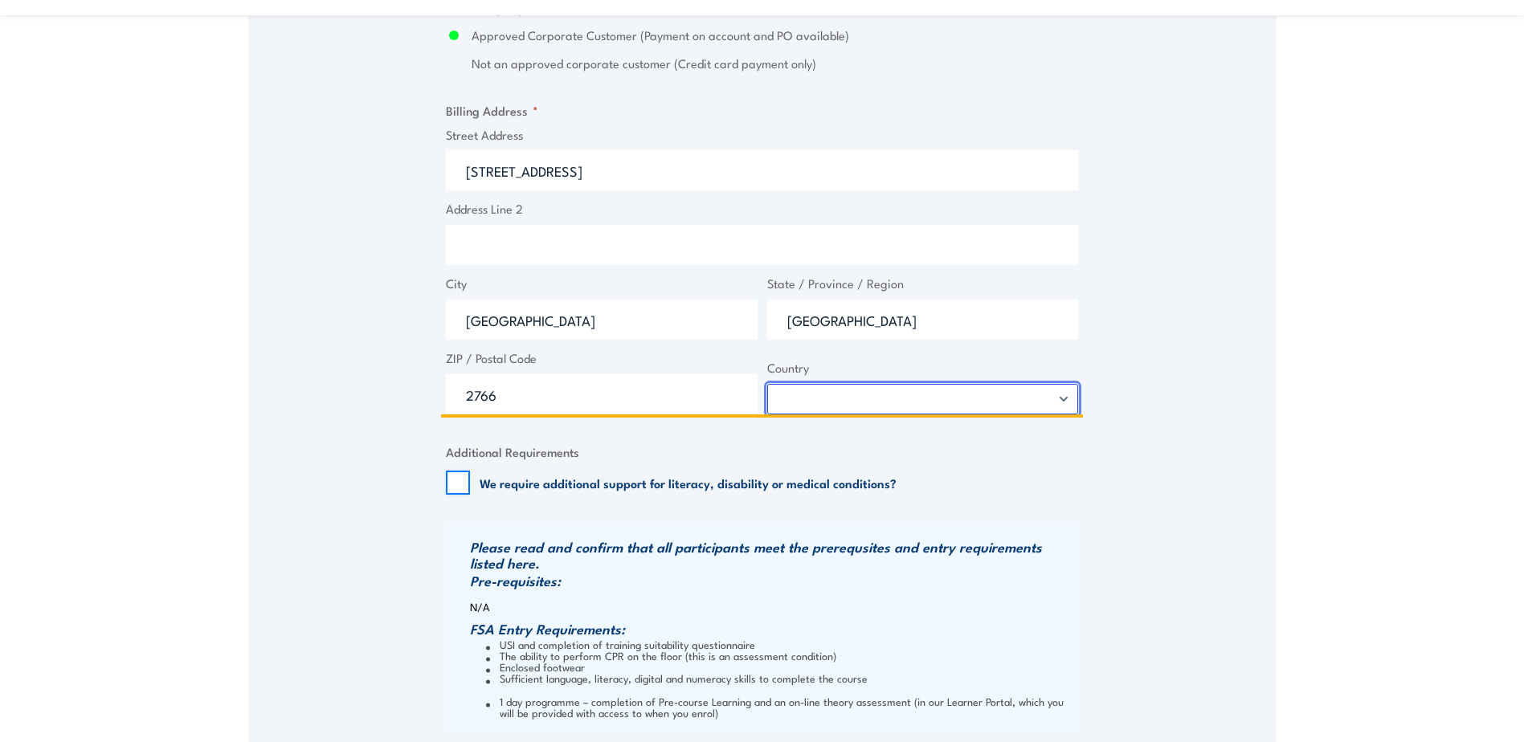
select select "[GEOGRAPHIC_DATA]"
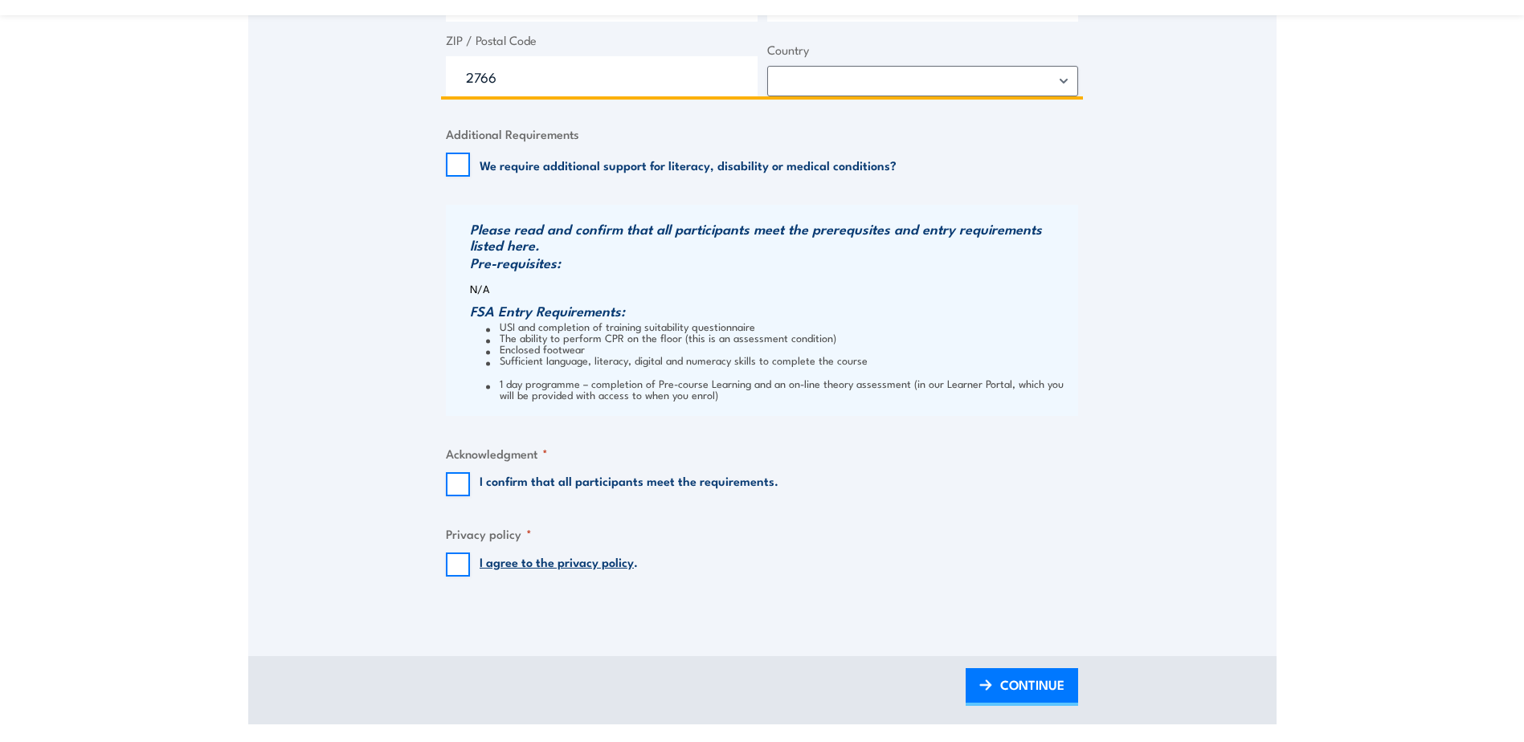
scroll to position [1527, 0]
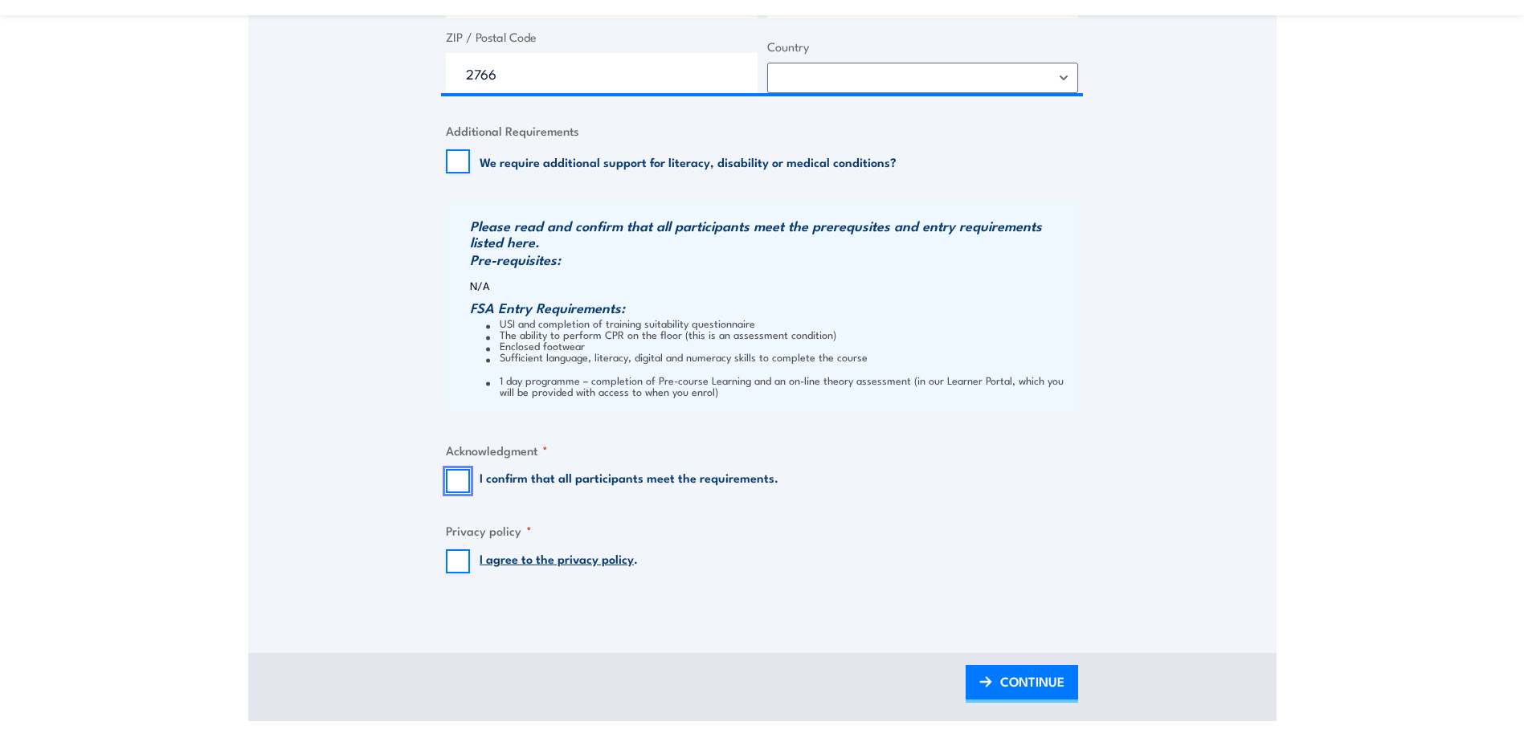
click at [451, 476] on input "I confirm that all participants meet the requirements." at bounding box center [458, 481] width 24 height 24
checkbox input "true"
click at [454, 566] on input "I agree to the privacy policy ." at bounding box center [458, 562] width 24 height 24
checkbox input "true"
click at [1036, 685] on span "CONTINUE" at bounding box center [1032, 681] width 64 height 43
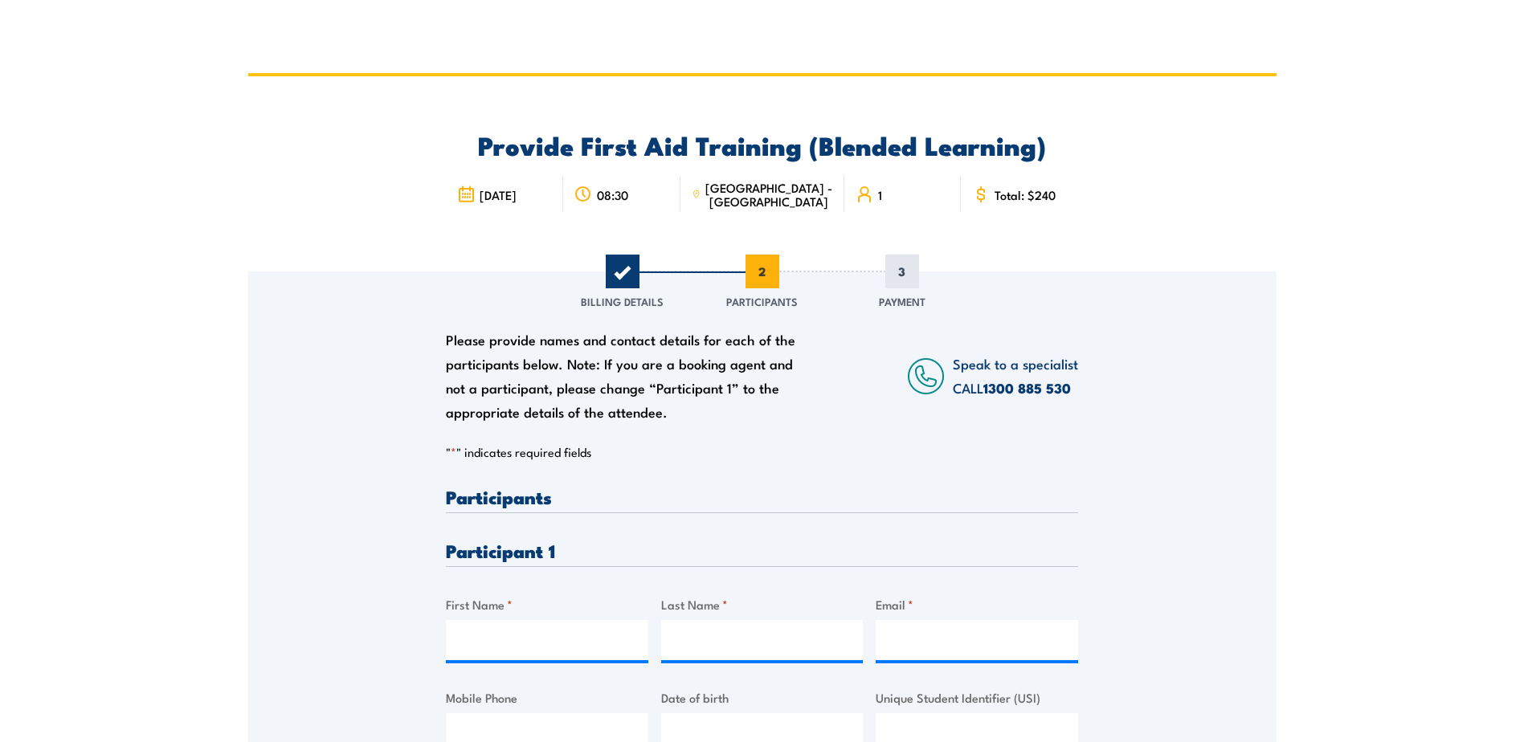
scroll to position [0, 0]
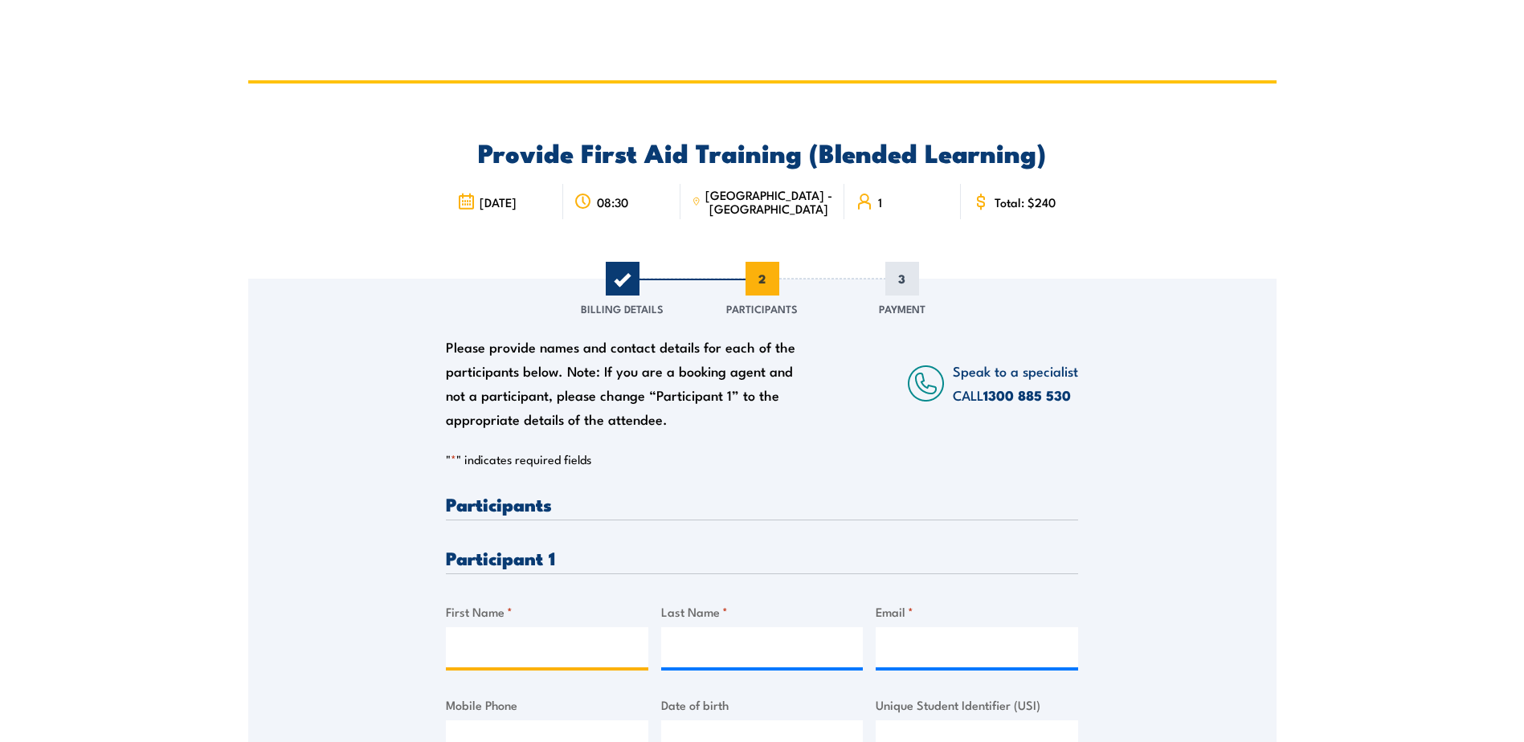
click at [500, 633] on input "First Name *" at bounding box center [547, 647] width 202 height 40
type input "[PERSON_NAME]"
type input "Rajput"
click at [909, 647] on input "Email *" at bounding box center [977, 647] width 202 height 40
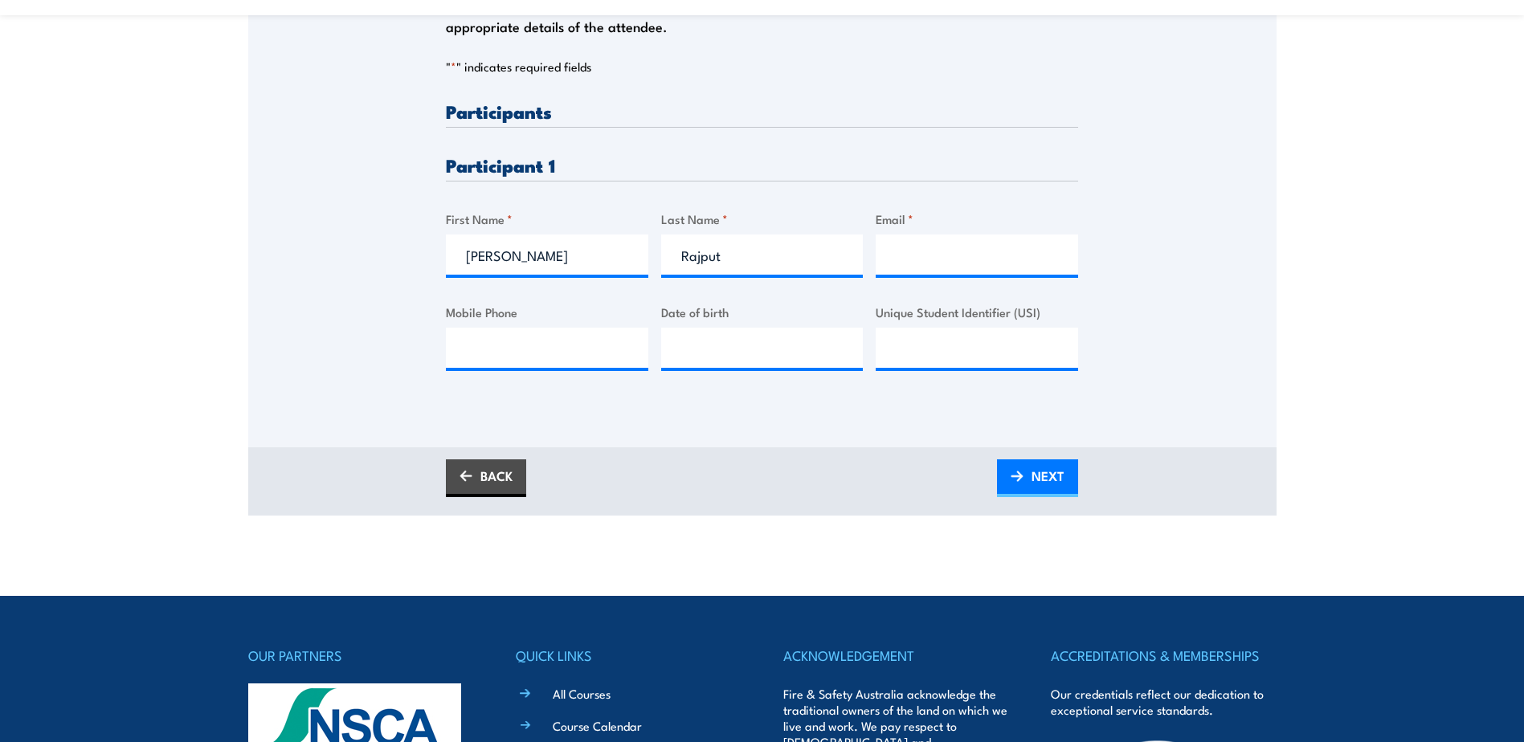
scroll to position [402, 0]
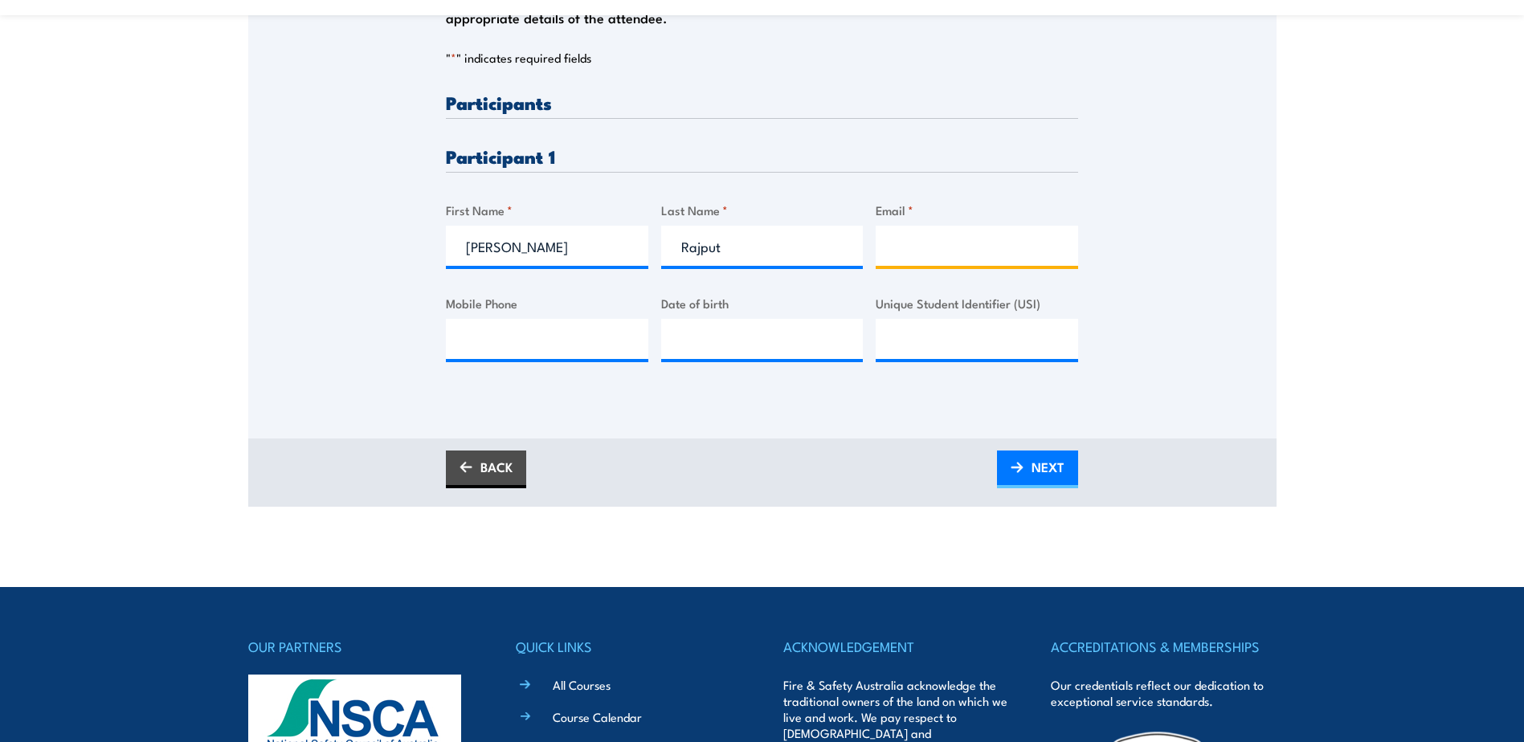
click at [890, 239] on input "Email *" at bounding box center [977, 246] width 202 height 40
paste input "[EMAIL_ADDRESS][DOMAIN_NAME]"
type input "p"
paste input "[EMAIL_ADDRESS][DOMAIN_NAME]"
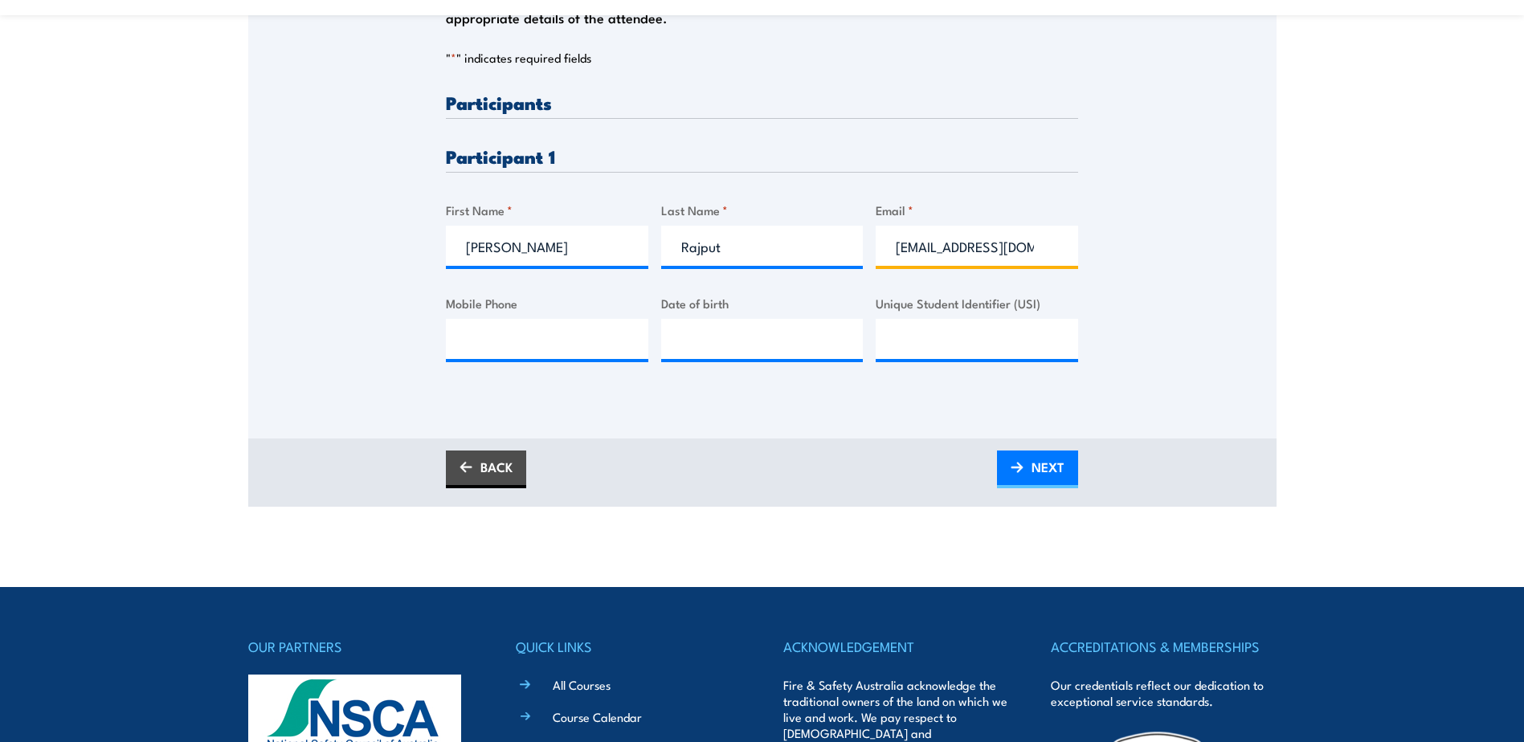
type input "[EMAIL_ADDRESS][DOMAIN_NAME]"
click at [464, 329] on input "Mobile Phone" at bounding box center [547, 339] width 202 height 40
type input "0466 897 576"
click at [709, 325] on input "__/__/____" at bounding box center [762, 339] width 202 height 40
type input "[DATE]"
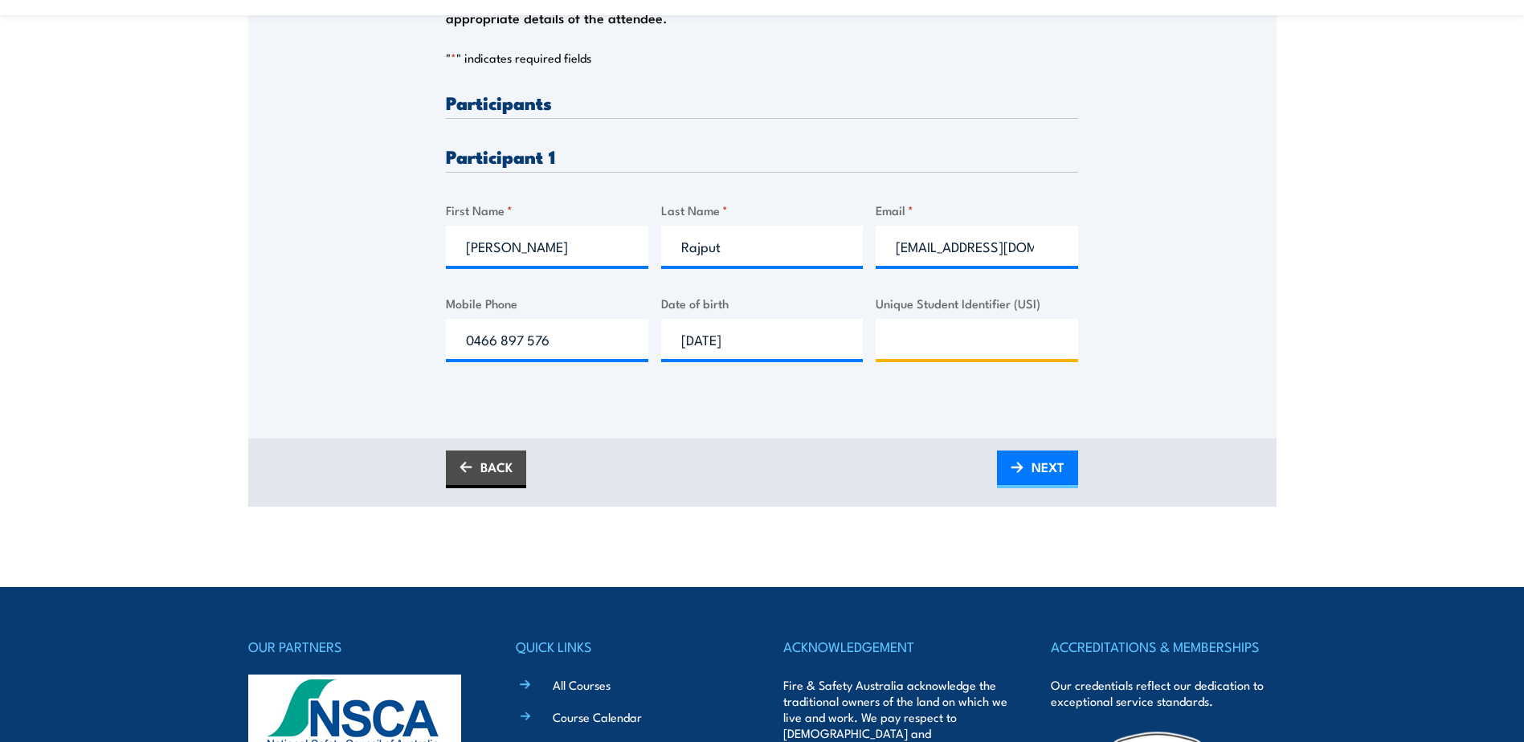
click at [898, 338] on input "Unique Student Identifier (USI)" at bounding box center [977, 339] width 202 height 40
click at [906, 324] on input "Unique Student Identifier (USI)" at bounding box center [977, 339] width 202 height 40
paste input "4ULUAP3FAZ"
type input "4ULUAP3FAZ"
click at [1049, 464] on span "NEXT" at bounding box center [1048, 467] width 33 height 43
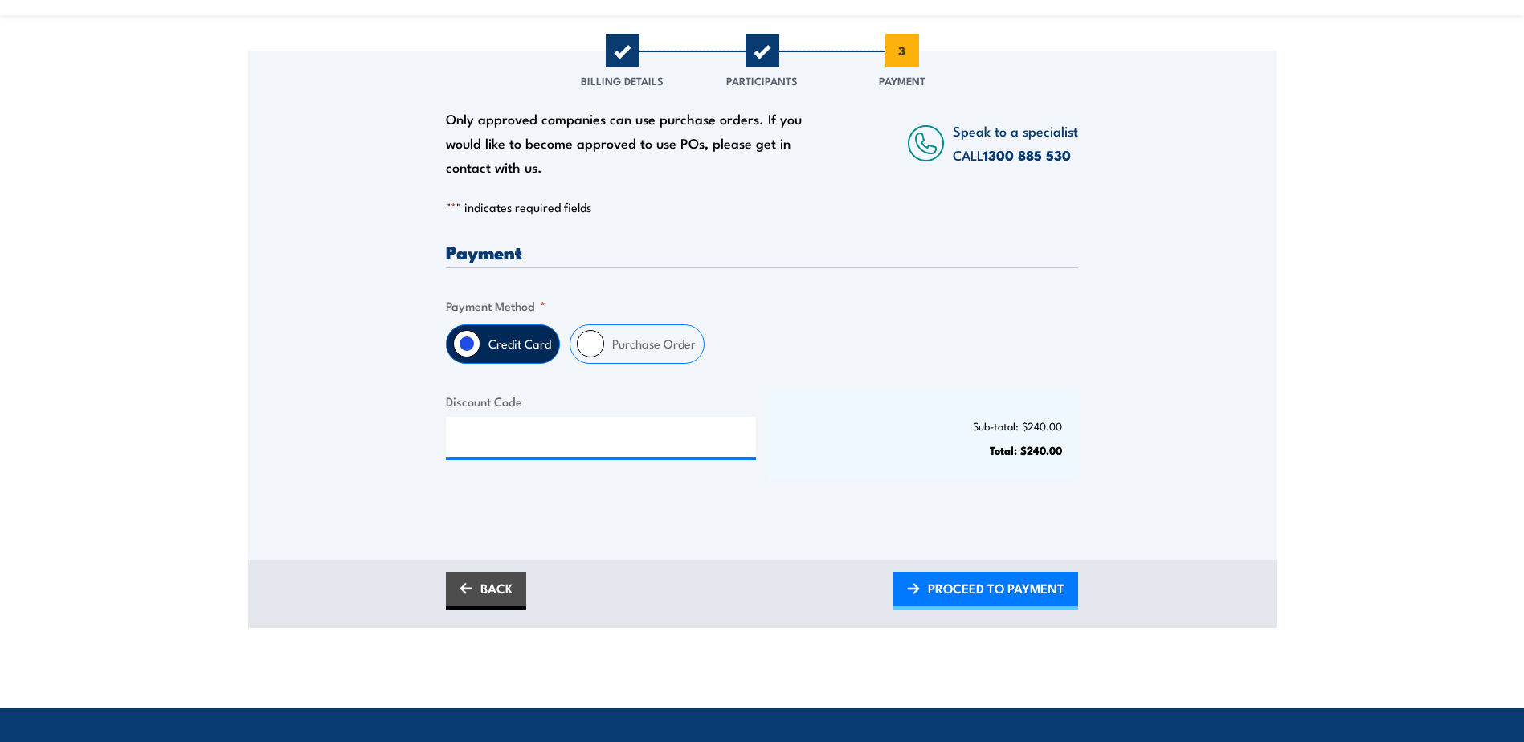
scroll to position [241, 0]
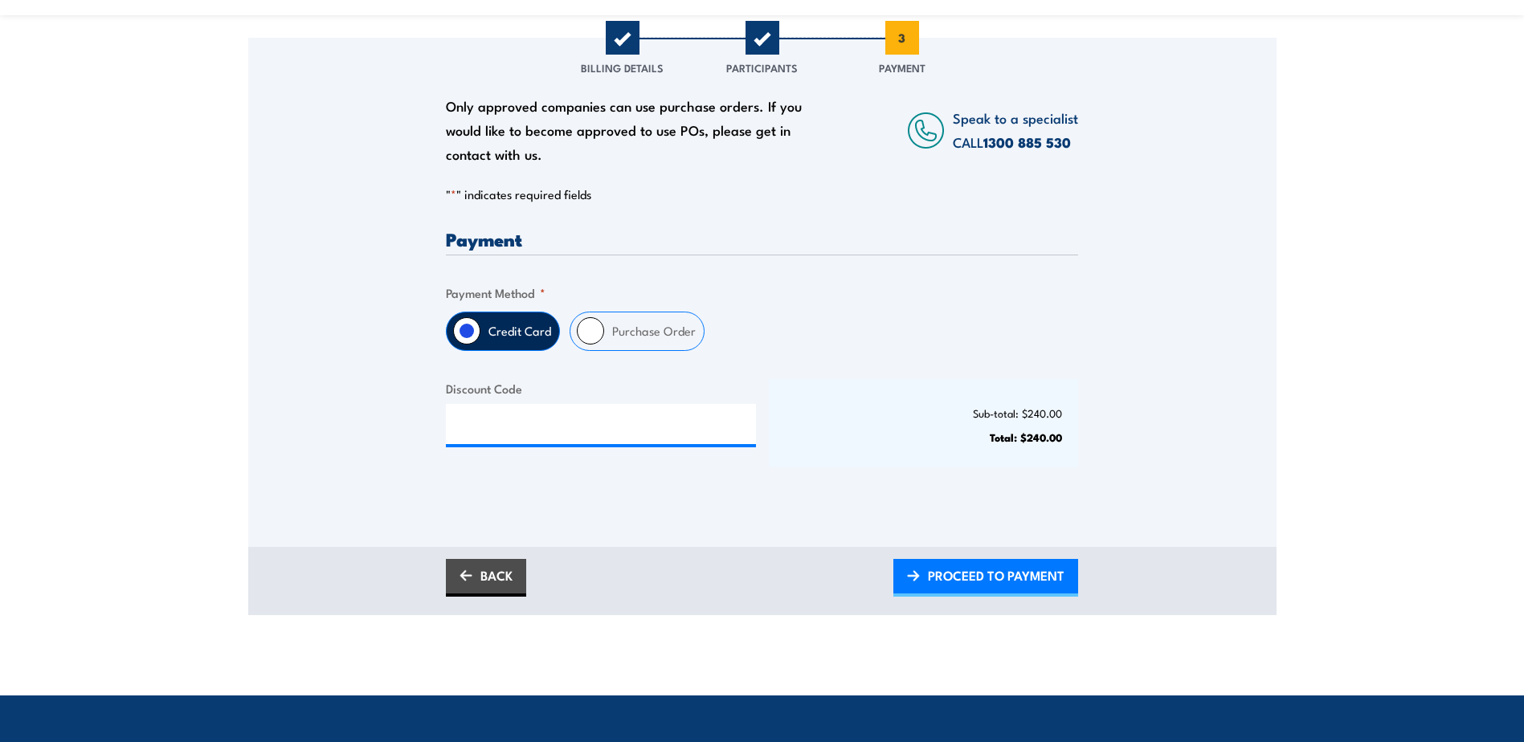
click at [588, 333] on input "Purchase Order" at bounding box center [590, 330] width 27 height 27
radio input "true"
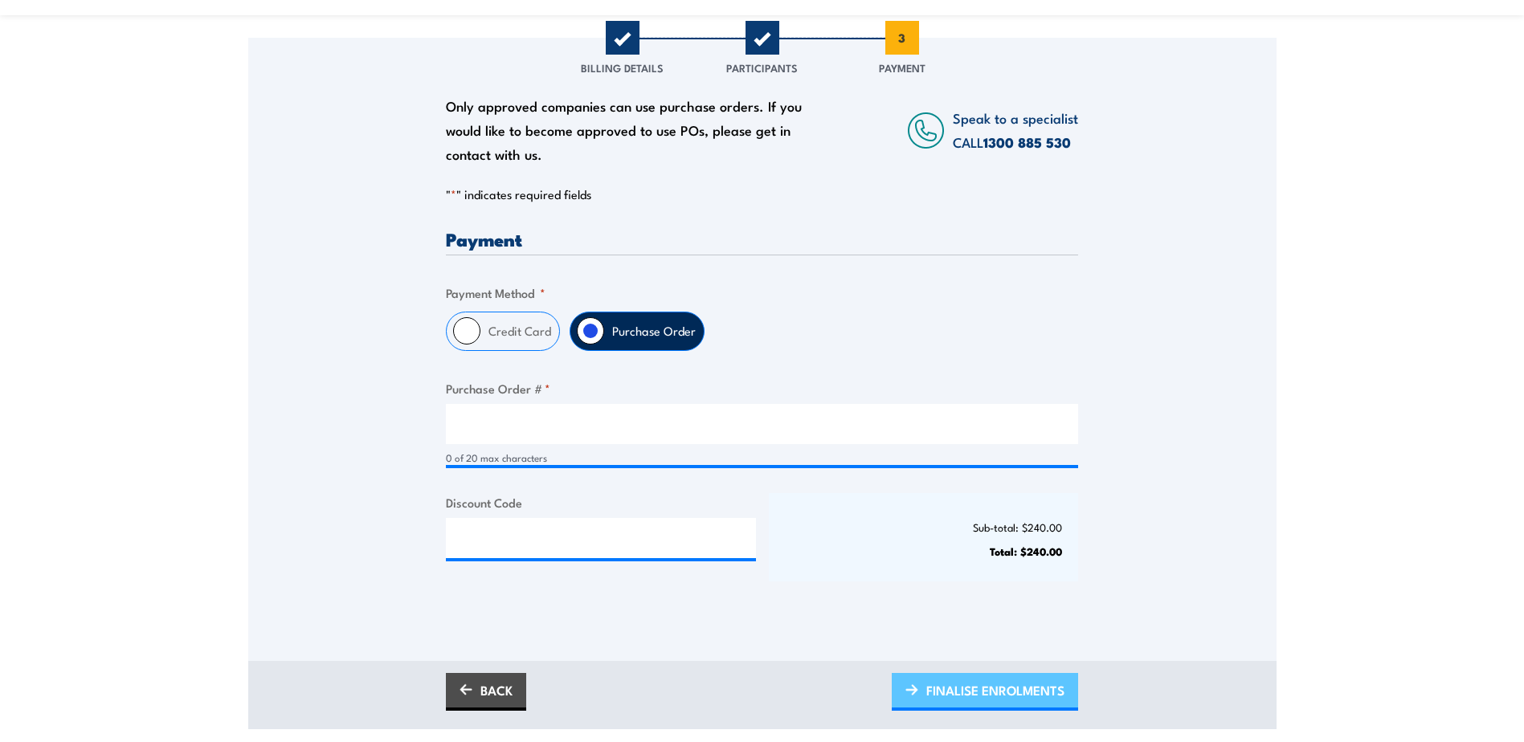
click at [991, 698] on span "FINALISE ENROLMENTS" at bounding box center [995, 690] width 138 height 43
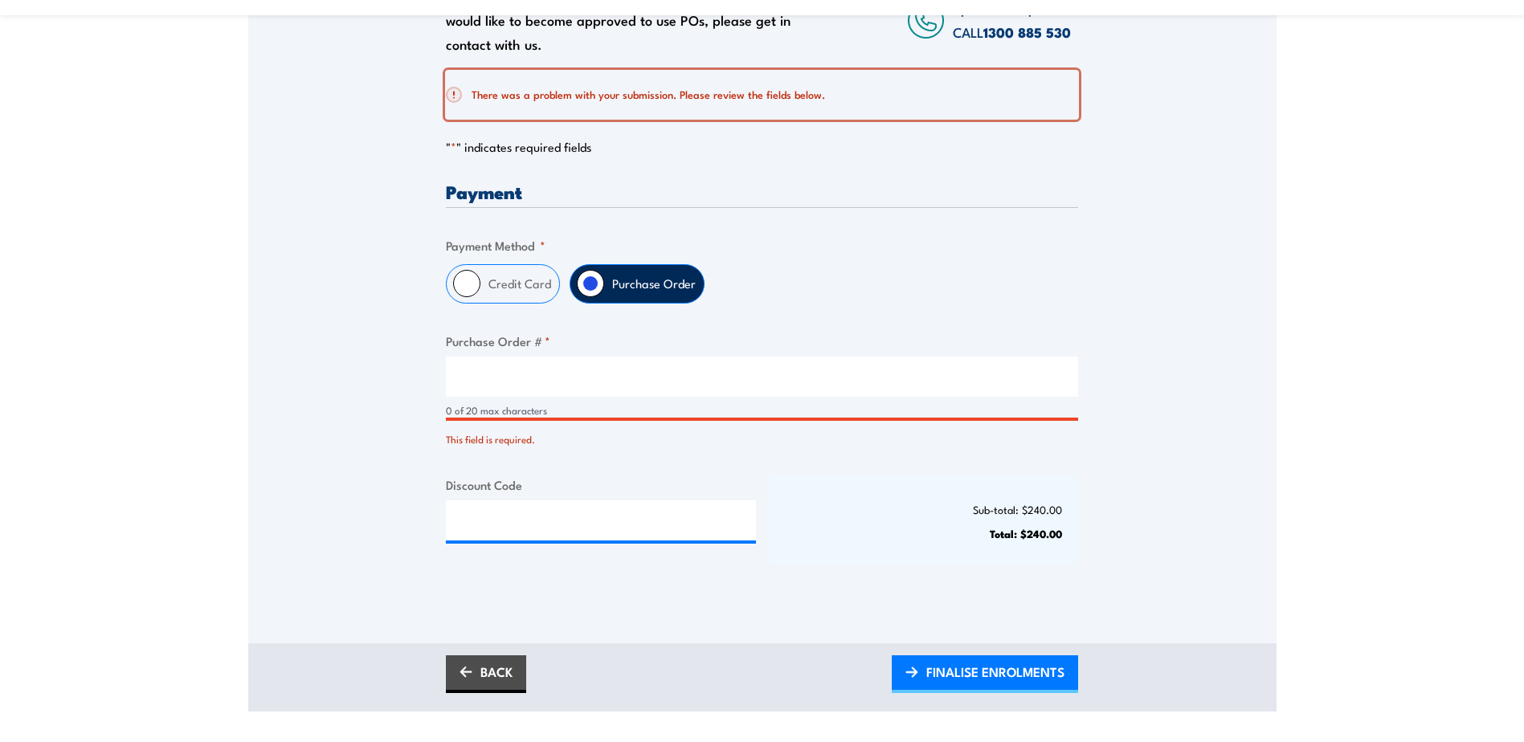
scroll to position [643, 0]
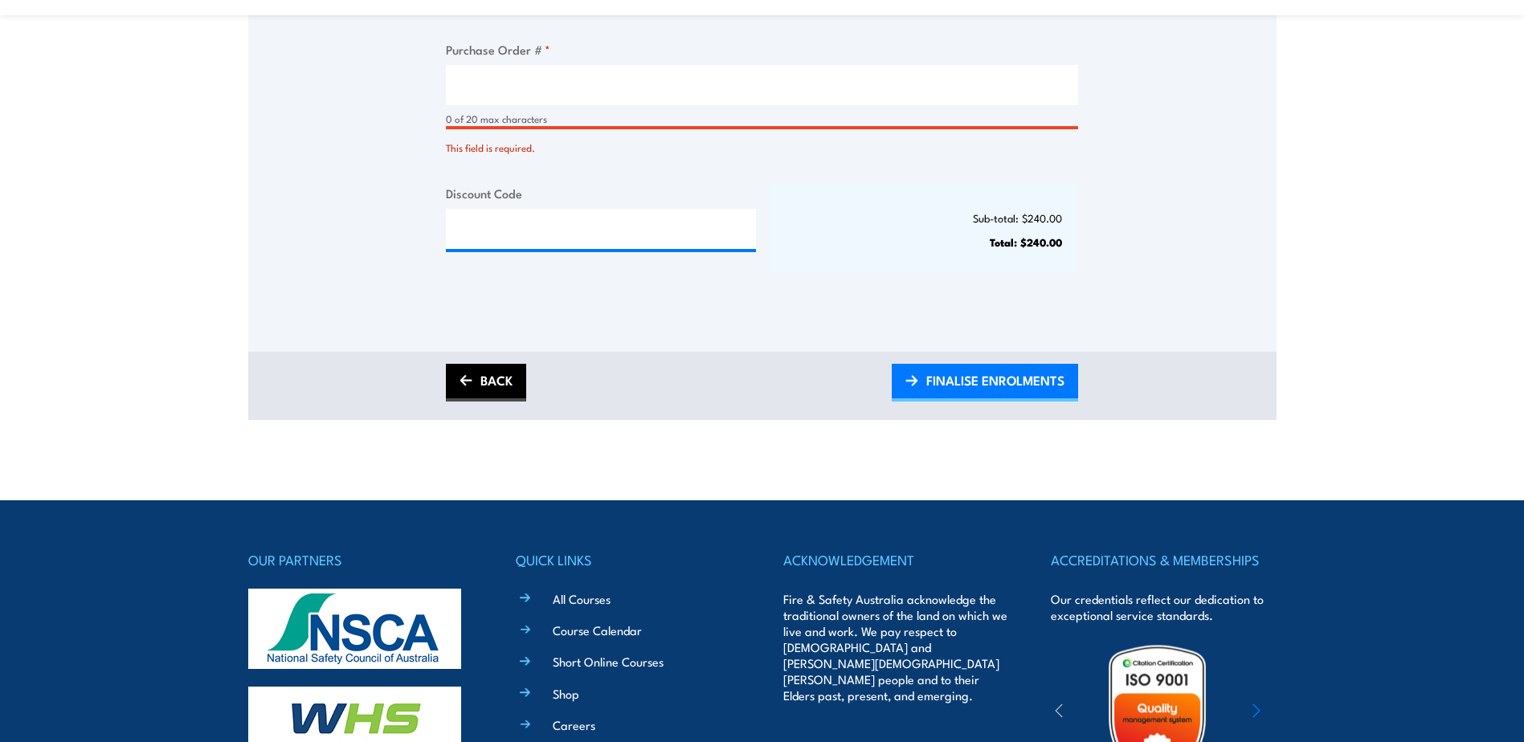
click at [476, 368] on link "BACK" at bounding box center [486, 383] width 80 height 38
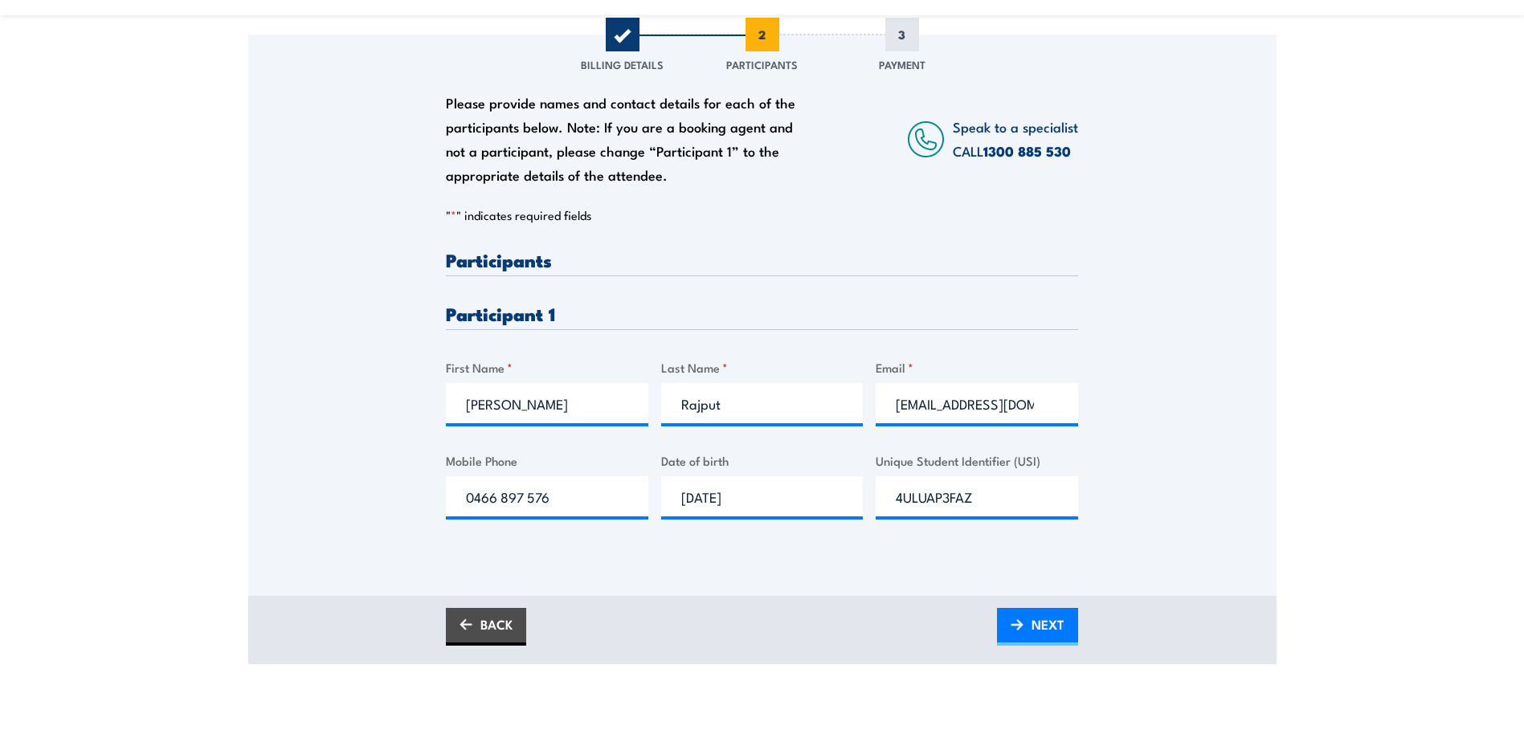
scroll to position [402, 0]
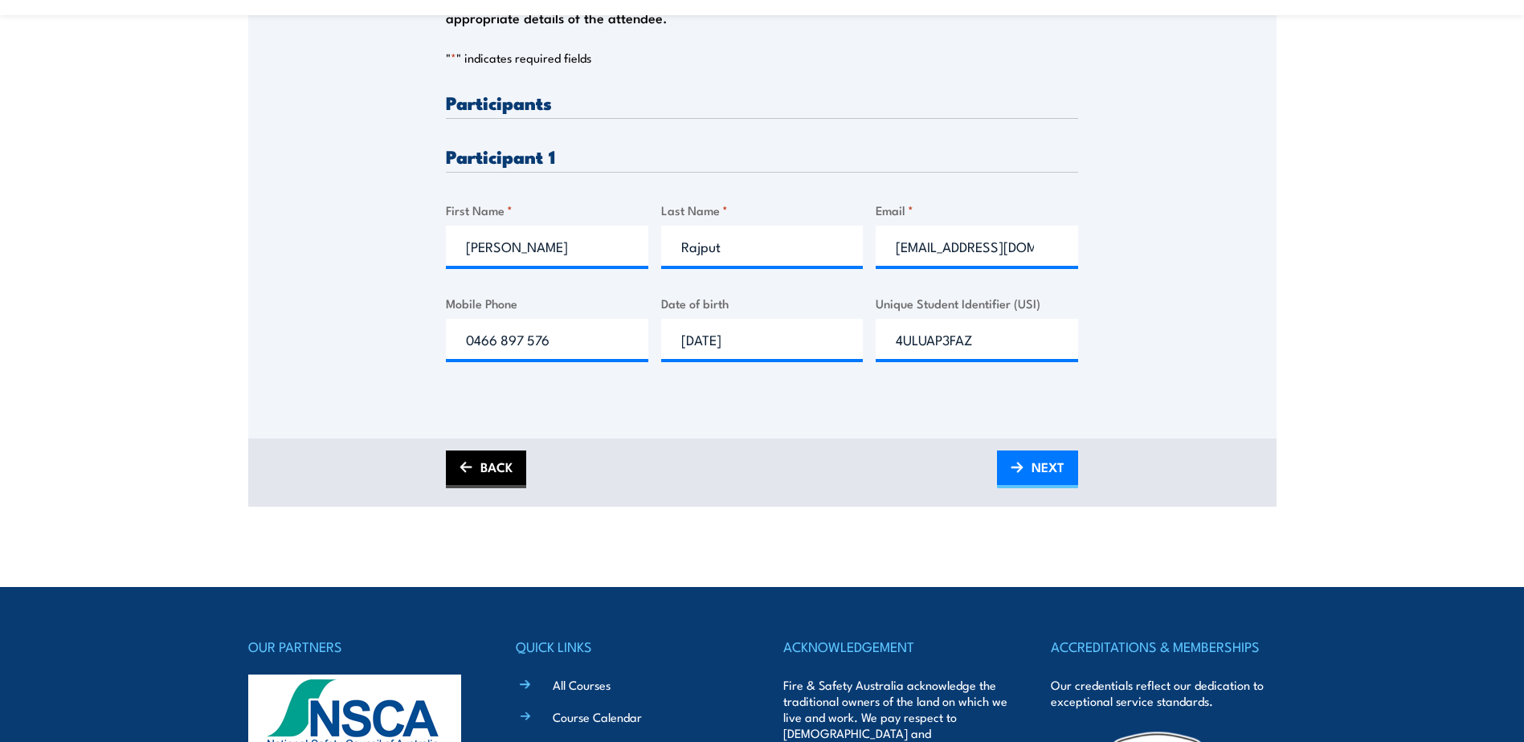
click at [485, 458] on link "BACK" at bounding box center [486, 470] width 80 height 38
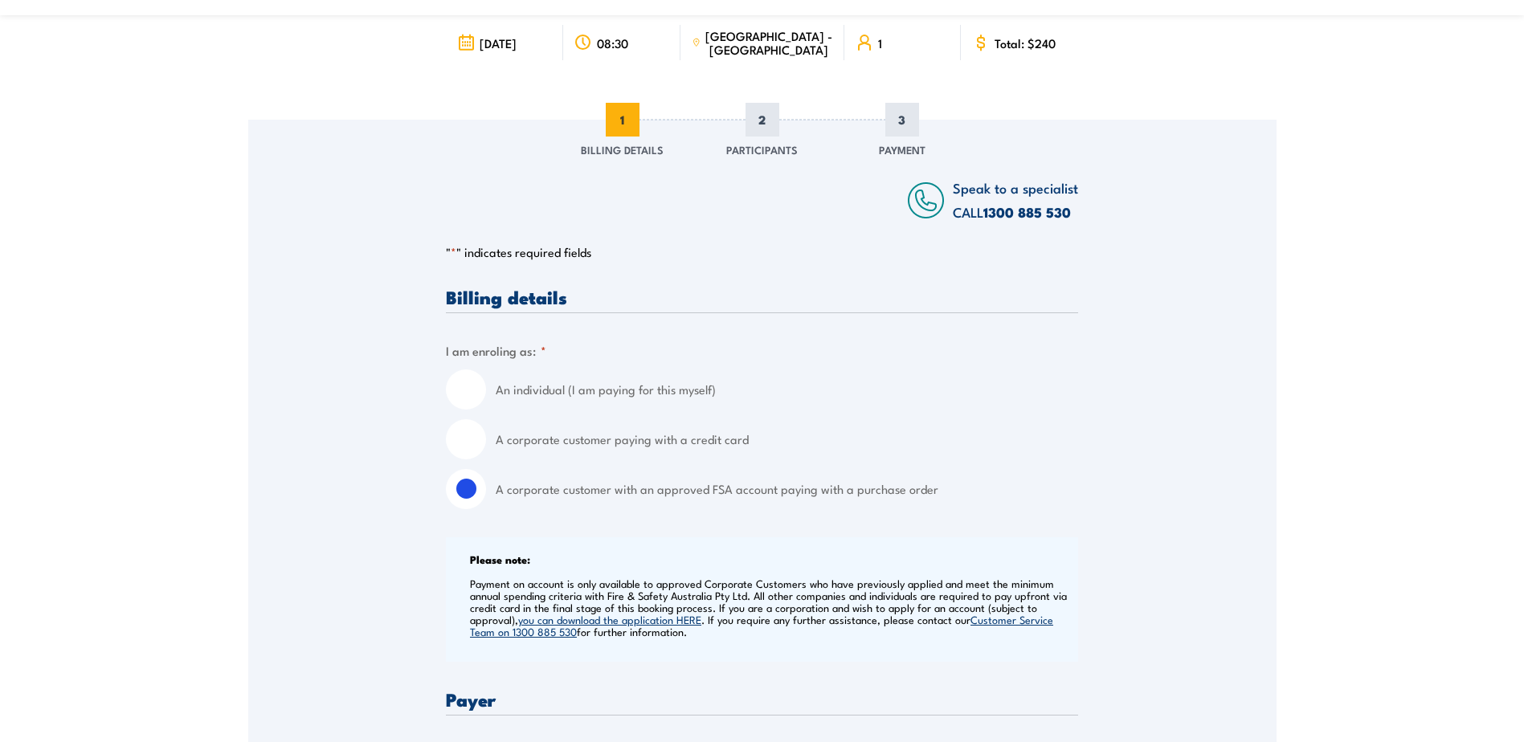
scroll to position [241, 0]
